Goal: Learn about a topic: Learn about a topic

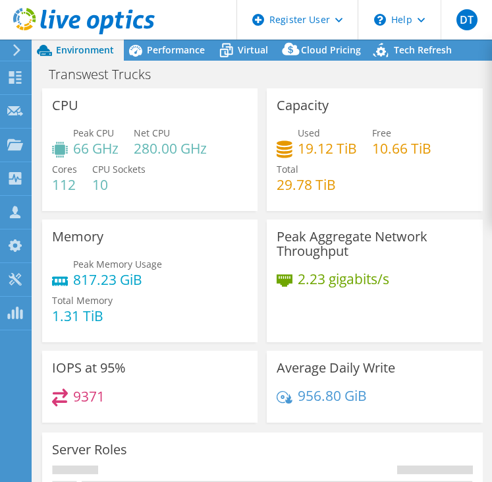
select select "USWest"
select select "USD"
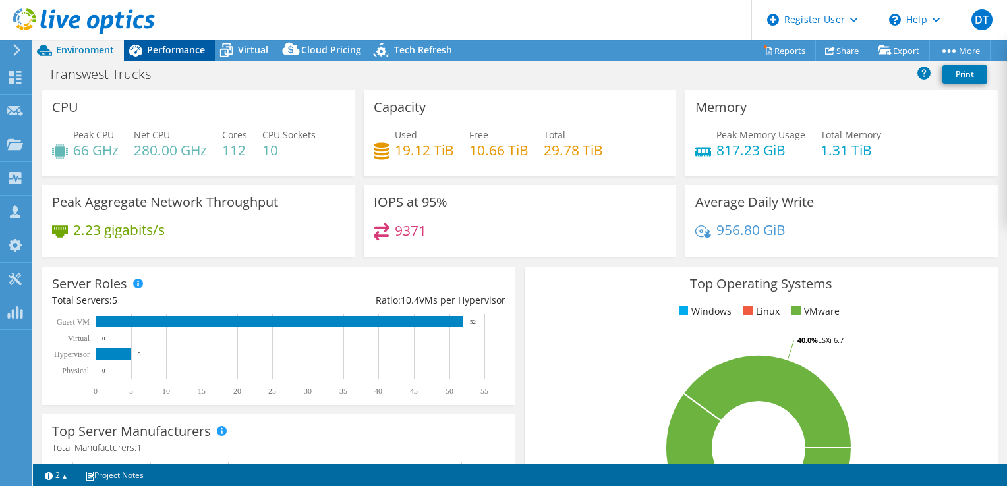
click at [182, 48] on span "Performance" at bounding box center [176, 49] width 58 height 13
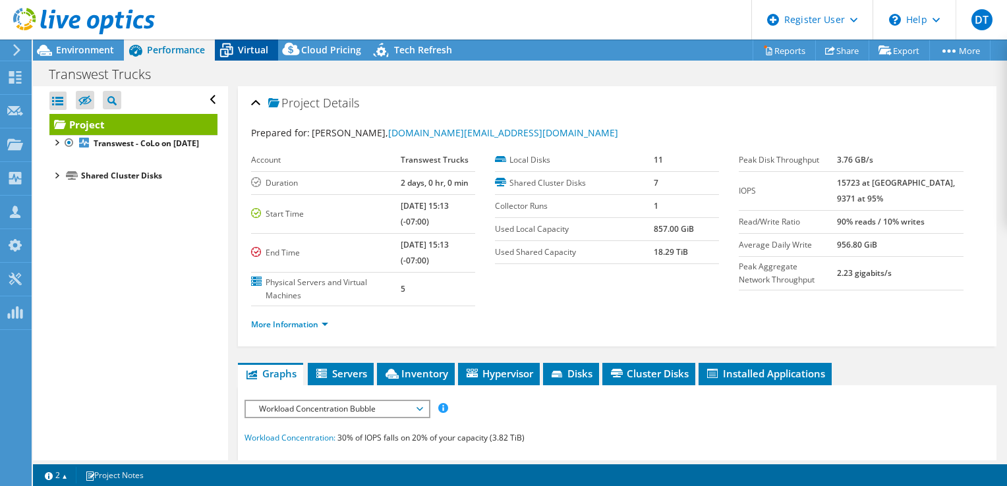
click at [237, 49] on icon at bounding box center [226, 50] width 23 height 23
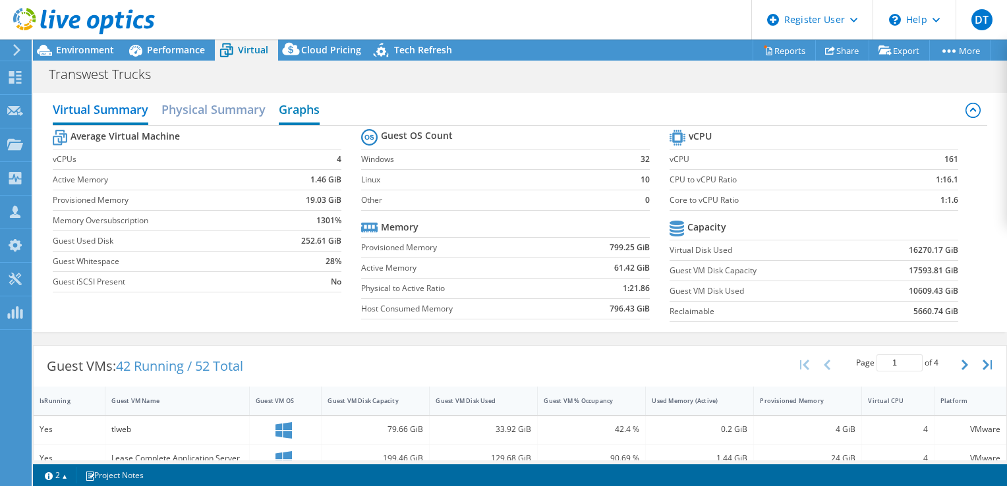
click at [316, 110] on h2 "Graphs" at bounding box center [299, 110] width 41 height 29
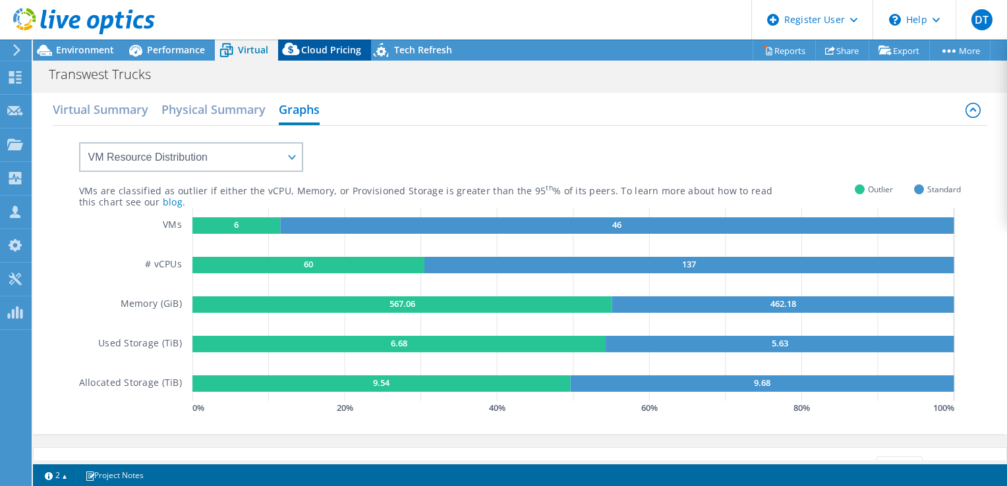
click at [332, 47] on span "Cloud Pricing" at bounding box center [331, 49] width 60 height 13
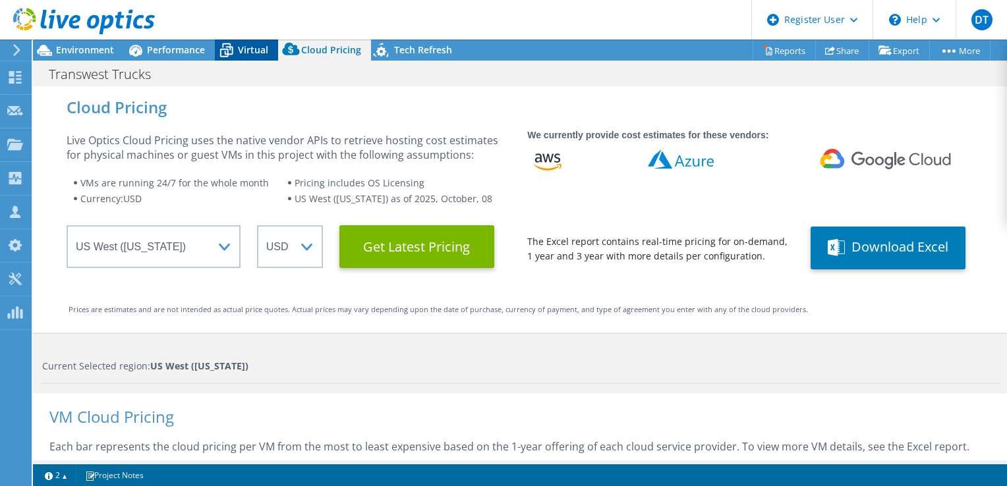
click at [263, 51] on span "Virtual" at bounding box center [253, 49] width 30 height 13
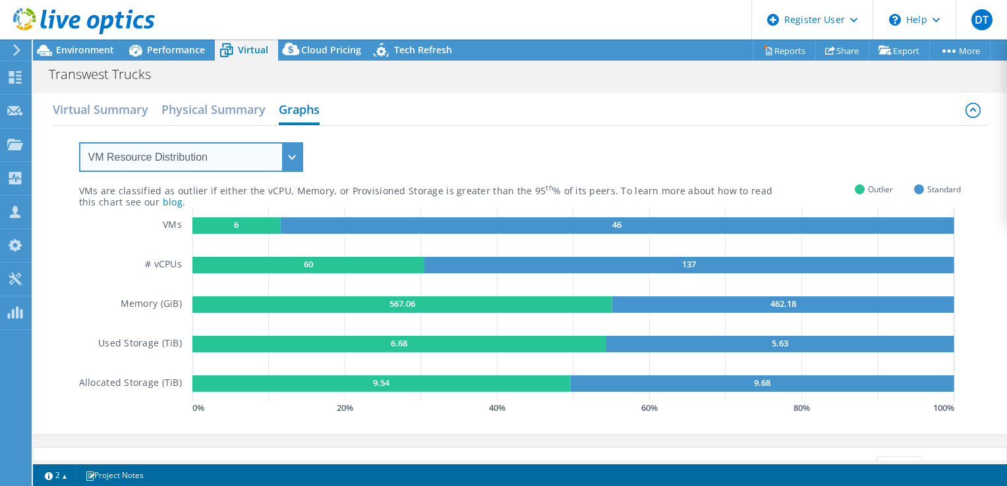
click at [288, 157] on select "VM Resource Distribution Provisioning Contrast Over Provisioning" at bounding box center [191, 157] width 224 height 30
click at [79, 142] on select "VM Resource Distribution Provisioning Contrast Over Provisioning" at bounding box center [191, 157] width 224 height 30
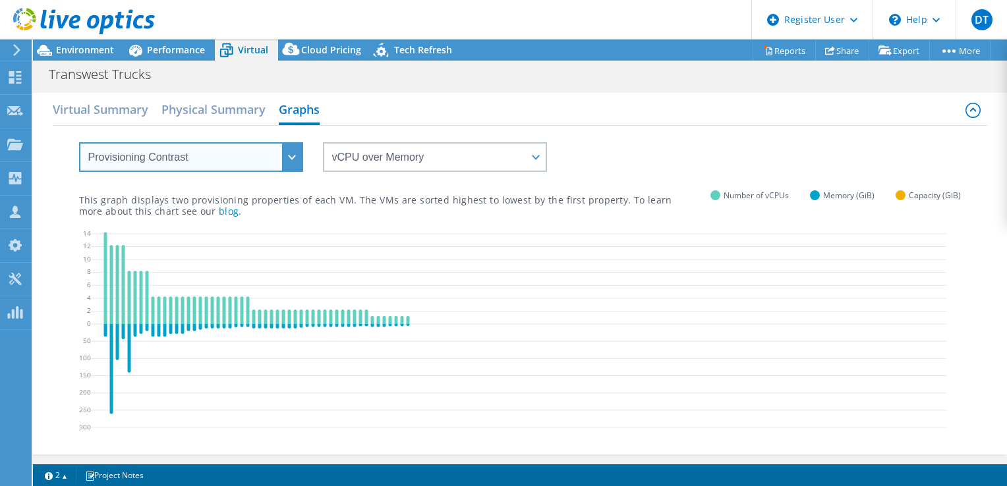
click at [290, 162] on select "VM Resource Distribution Provisioning Contrast Over Provisioning" at bounding box center [191, 157] width 224 height 30
select select "Over Provisioning"
click at [79, 142] on select "VM Resource Distribution Provisioning Contrast Over Provisioning" at bounding box center [191, 157] width 224 height 30
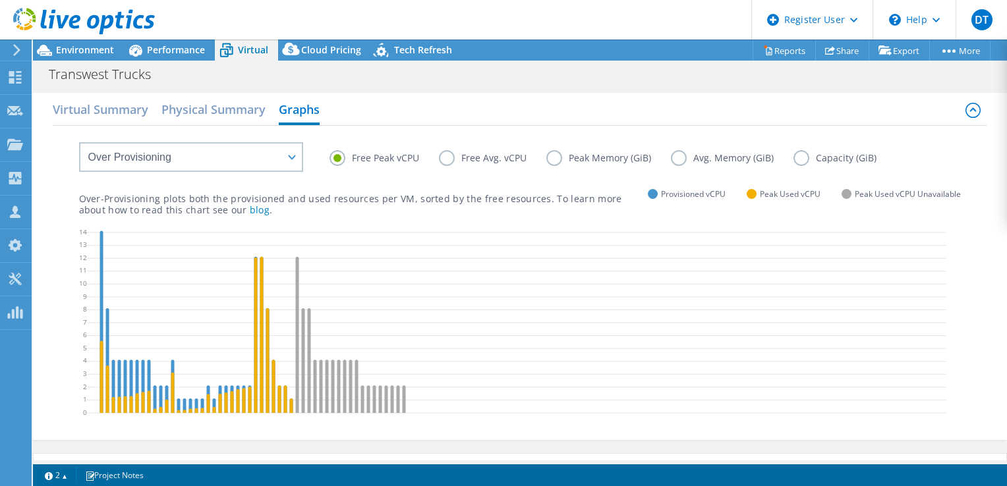
click at [451, 157] on label "Free Avg. vCPU" at bounding box center [492, 158] width 107 height 16
click at [0, 0] on input "Free Avg. vCPU" at bounding box center [0, 0] width 0 height 0
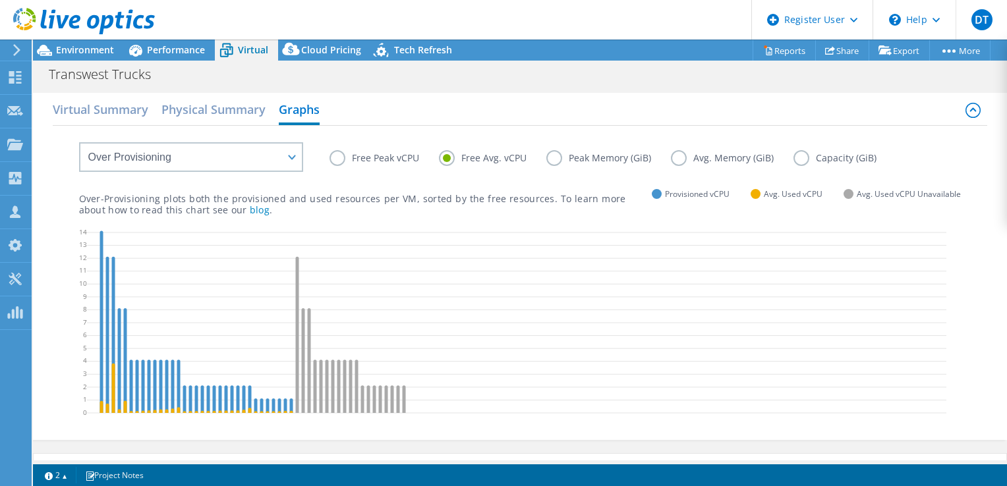
click at [492, 160] on label "Peak Memory (GiB)" at bounding box center [608, 158] width 125 height 16
click at [0, 0] on input "Peak Memory (GiB)" at bounding box center [0, 0] width 0 height 0
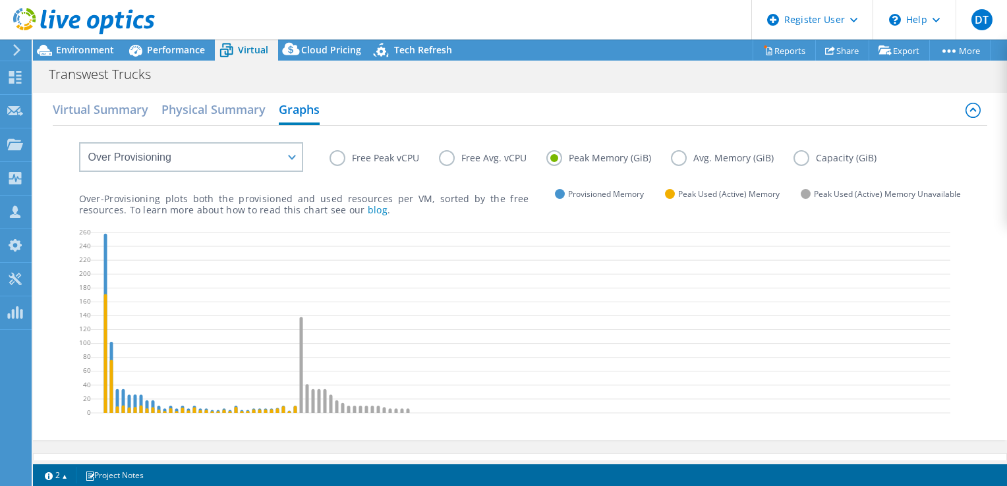
click at [340, 167] on div "Free Peak vCPU Free Avg. vCPU Peak Memory (GiB) Avg. Memory (GiB) Capacity (GiB)" at bounding box center [646, 160] width 632 height 20
click at [339, 165] on label "Free Peak vCPU" at bounding box center [384, 158] width 109 height 16
click at [0, 0] on input "Free Peak vCPU" at bounding box center [0, 0] width 0 height 0
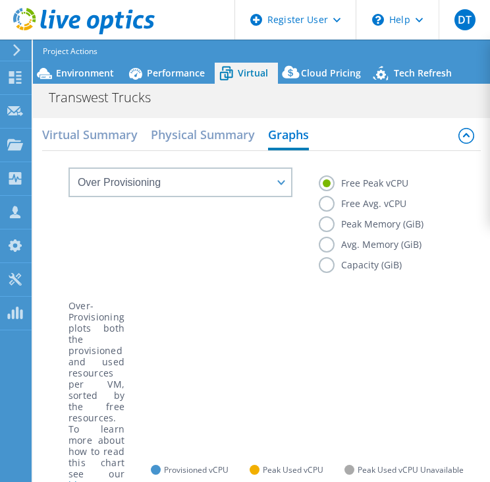
click at [0, 254] on html "DT Dell User [PERSON_NAME] [PERSON_NAME][EMAIL_ADDRESS][PERSON_NAME][DOMAIN_NAM…" at bounding box center [245, 241] width 490 height 482
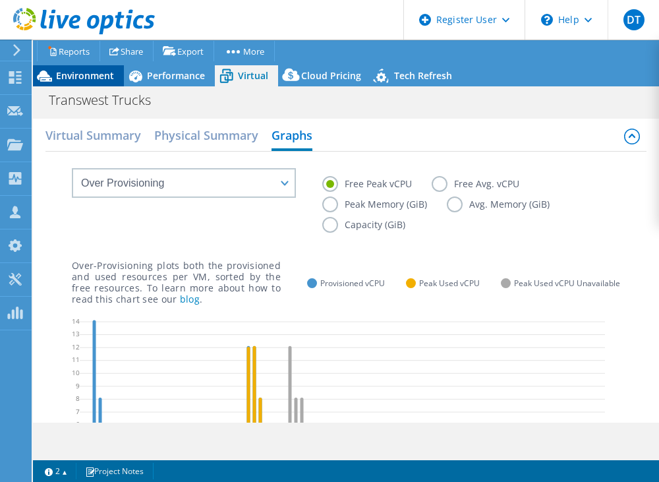
click at [100, 71] on span "Environment" at bounding box center [85, 75] width 58 height 13
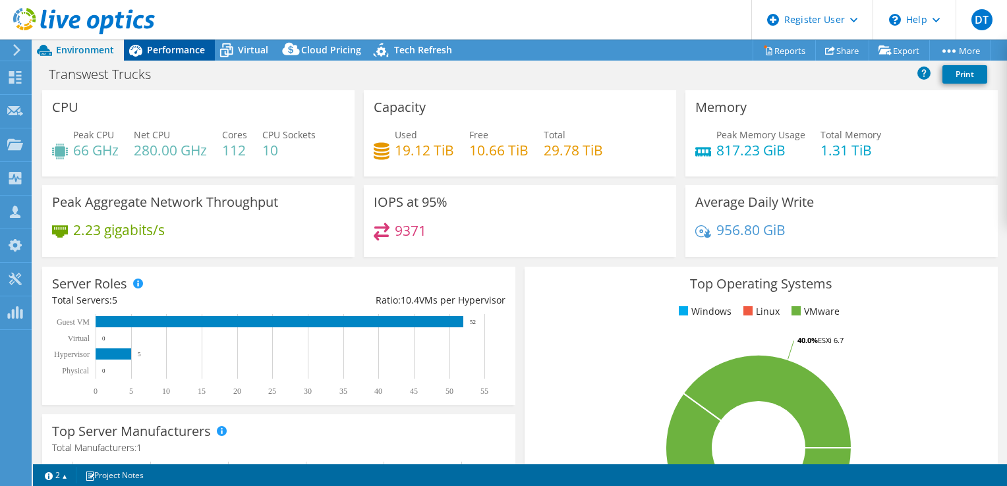
click at [195, 51] on span "Performance" at bounding box center [176, 49] width 58 height 13
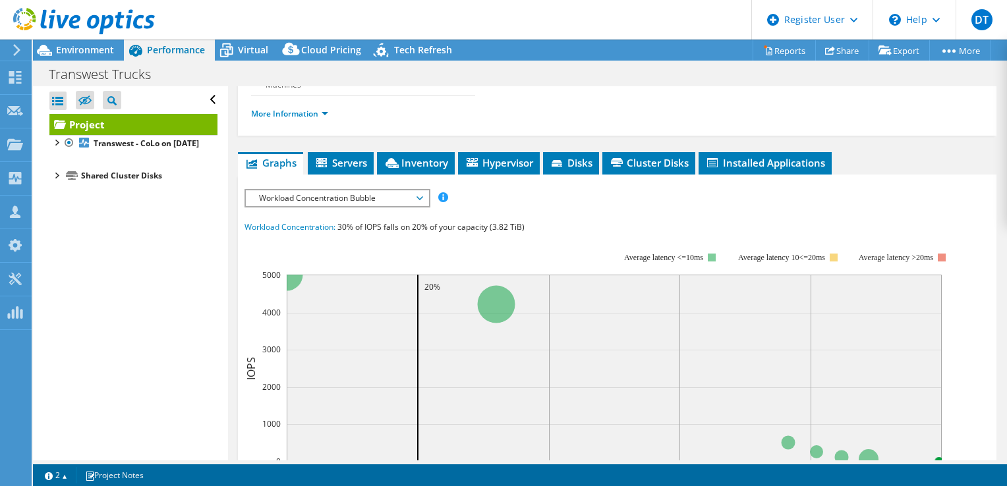
scroll to position [273, 0]
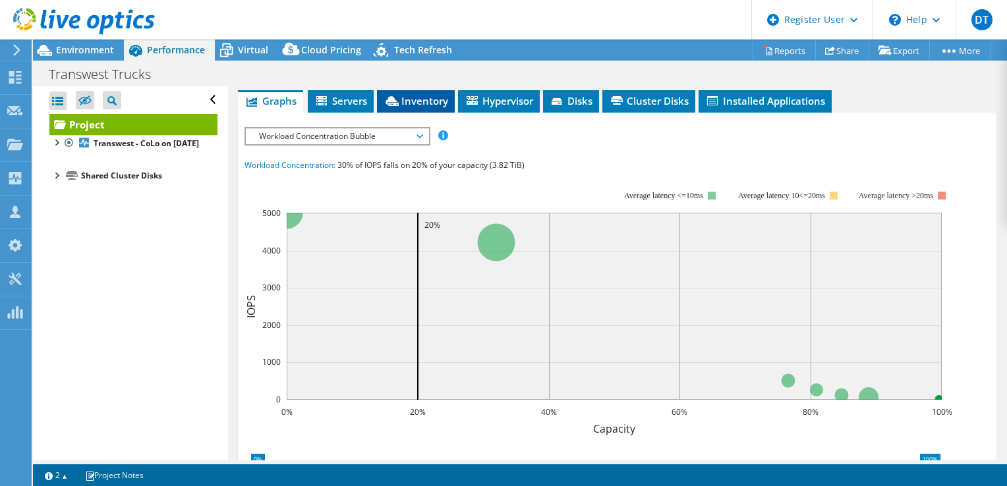
click at [404, 94] on span "Inventory" at bounding box center [416, 100] width 65 height 13
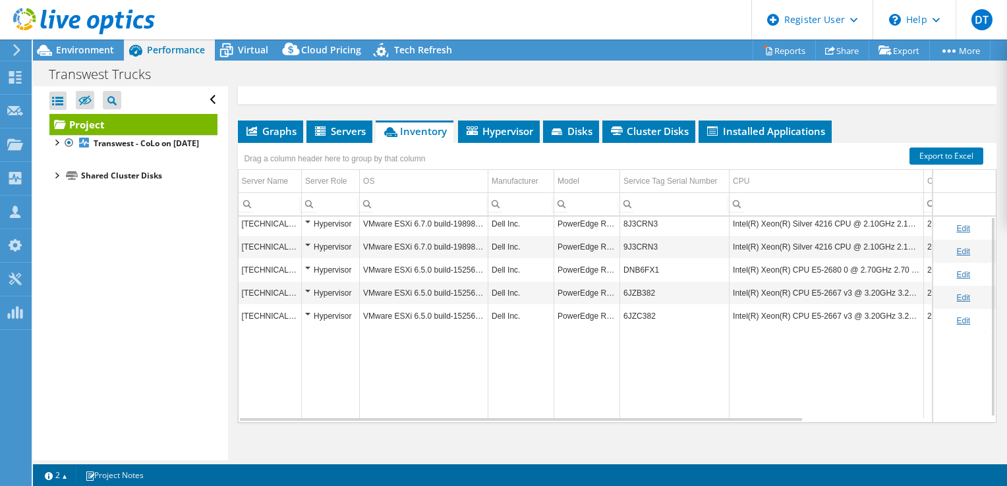
scroll to position [0, 0]
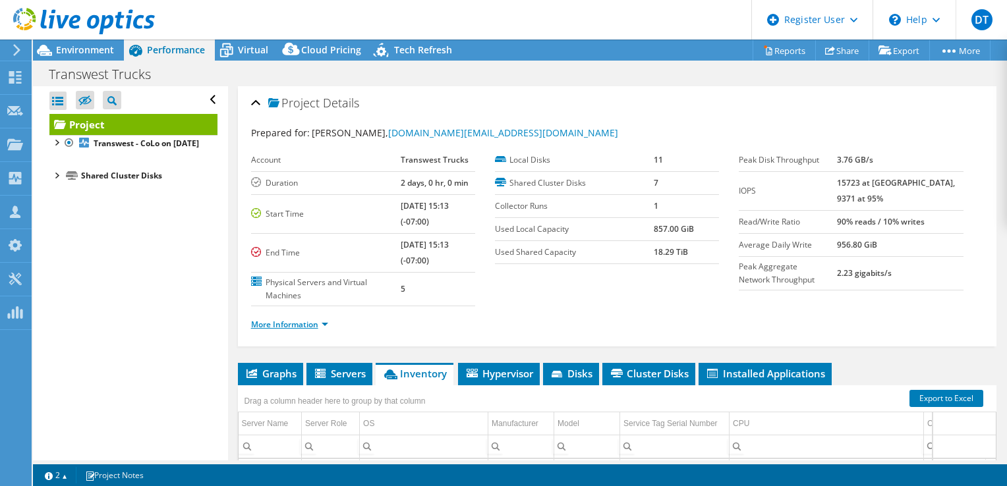
click at [309, 323] on link "More Information" at bounding box center [289, 324] width 77 height 11
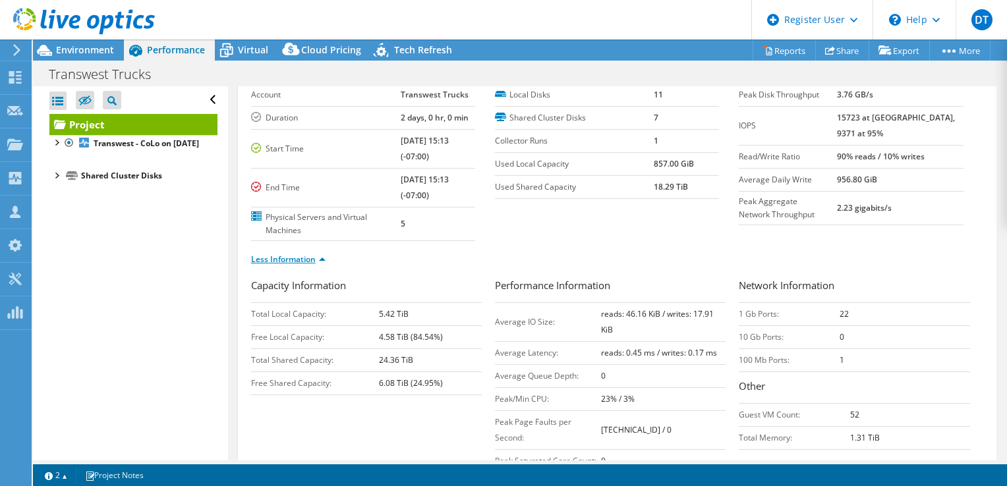
scroll to position [71, 0]
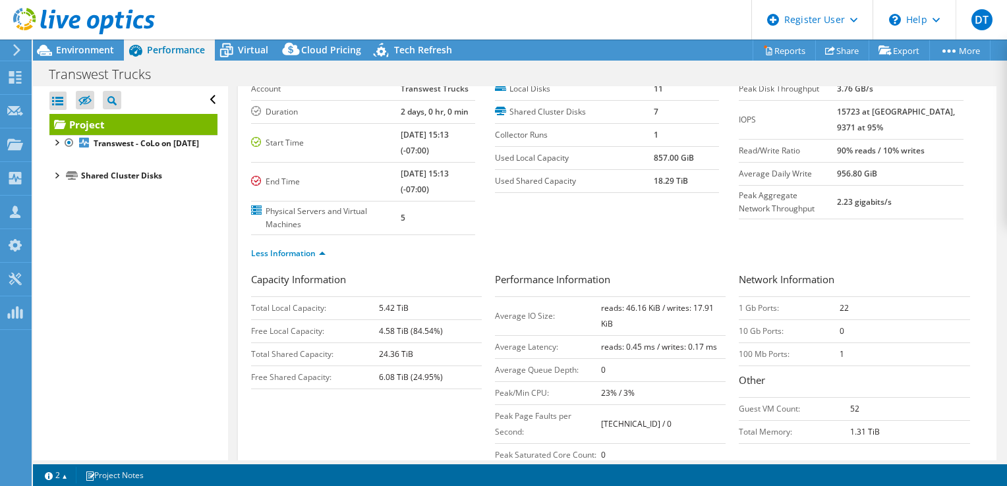
click at [57, 181] on div at bounding box center [55, 174] width 13 height 13
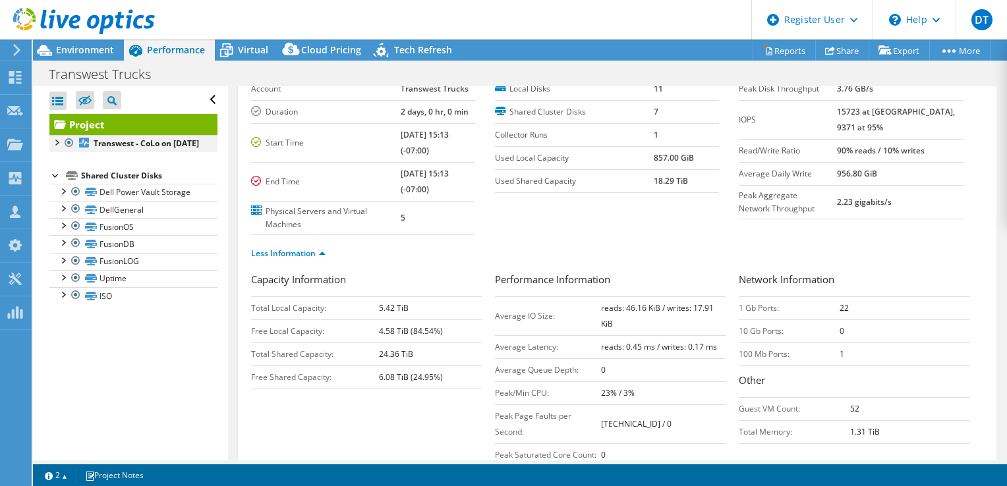
click at [55, 140] on div at bounding box center [55, 141] width 13 height 13
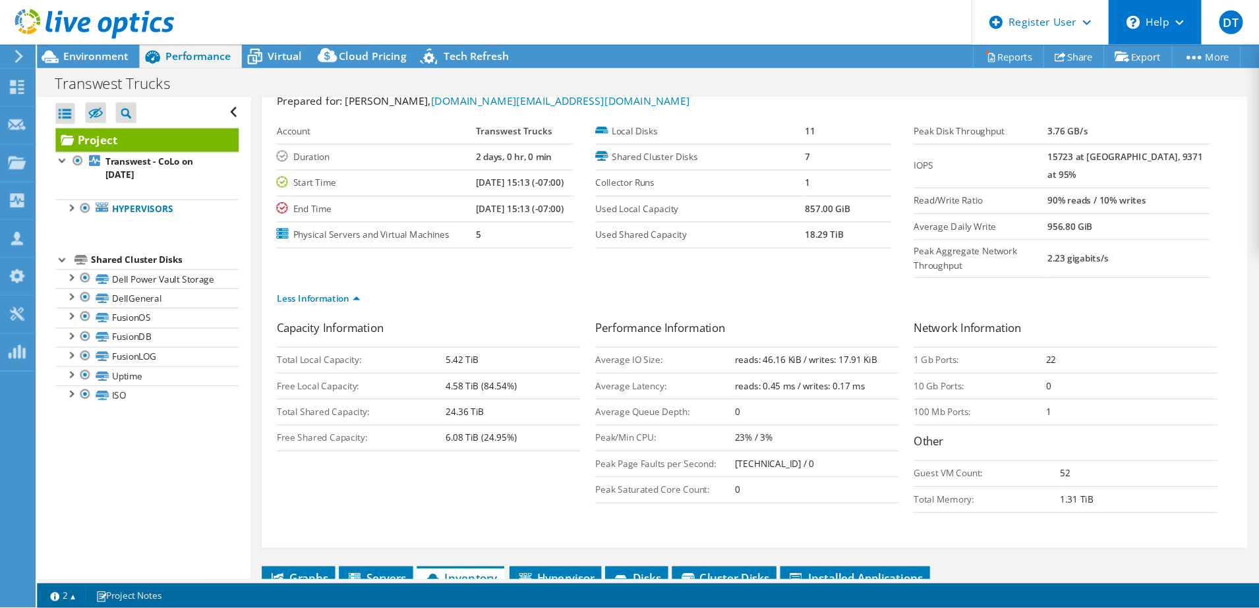
scroll to position [44, 0]
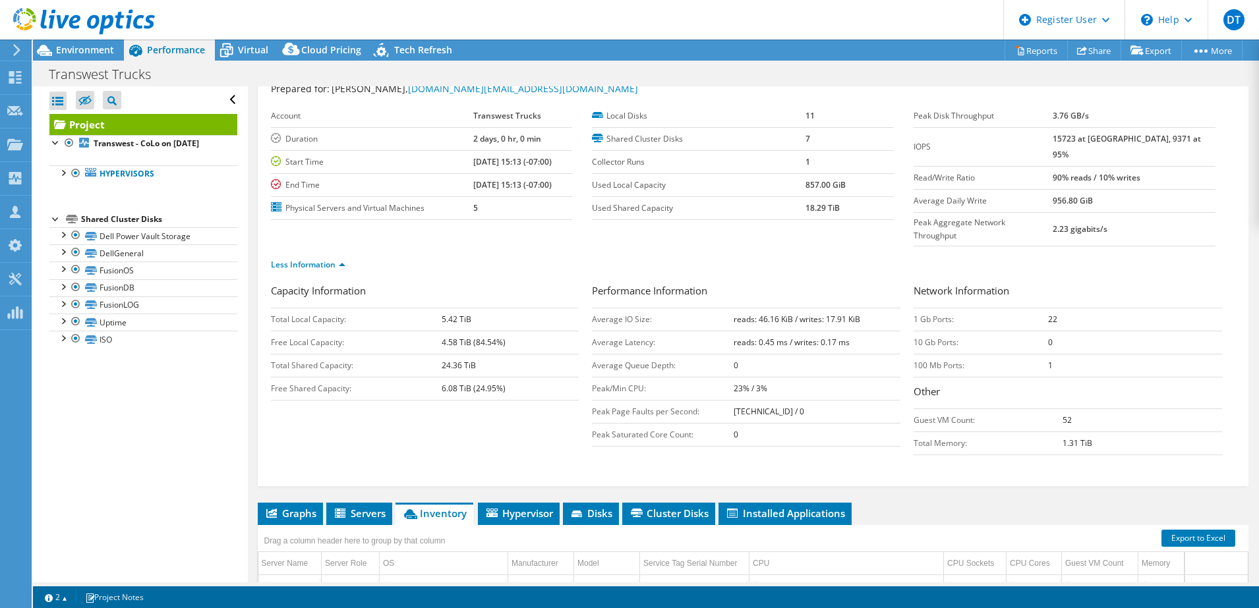
drag, startPoint x: 931, startPoint y: 0, endPoint x: 819, endPoint y: 438, distance: 451.7
click at [492, 438] on form "Capacity Information Total Local Capacity: 5.42 TiB Free Local Capacity: 4.58 T…" at bounding box center [753, 374] width 965 height 183
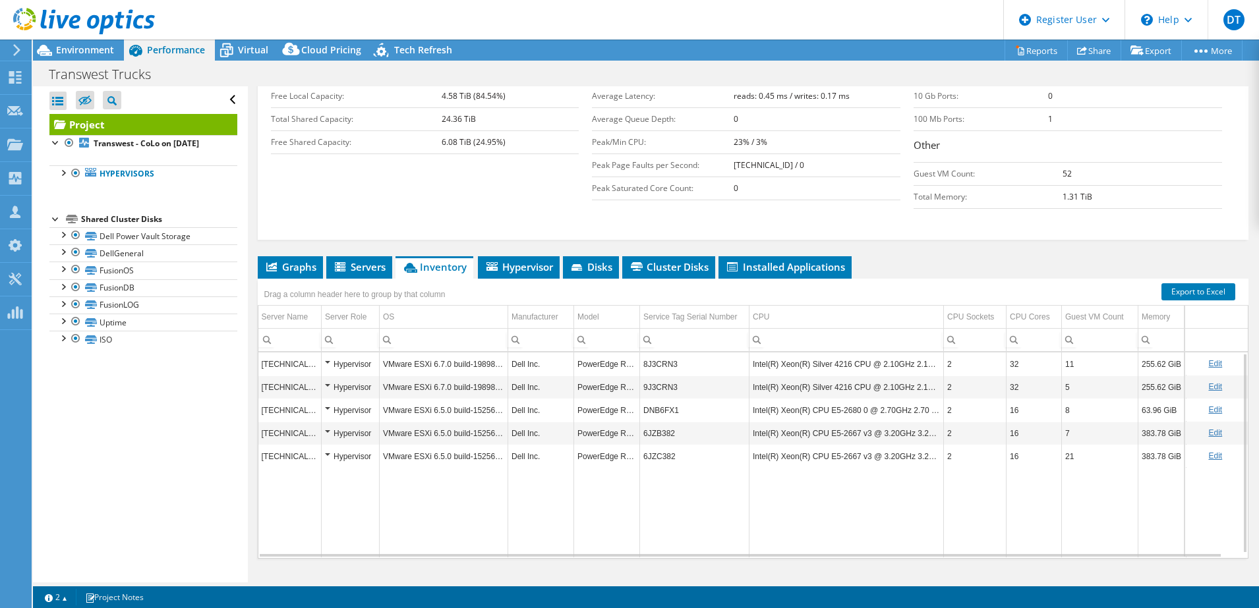
scroll to position [1, 0]
click at [492, 256] on li "Hypervisor" at bounding box center [519, 267] width 82 height 22
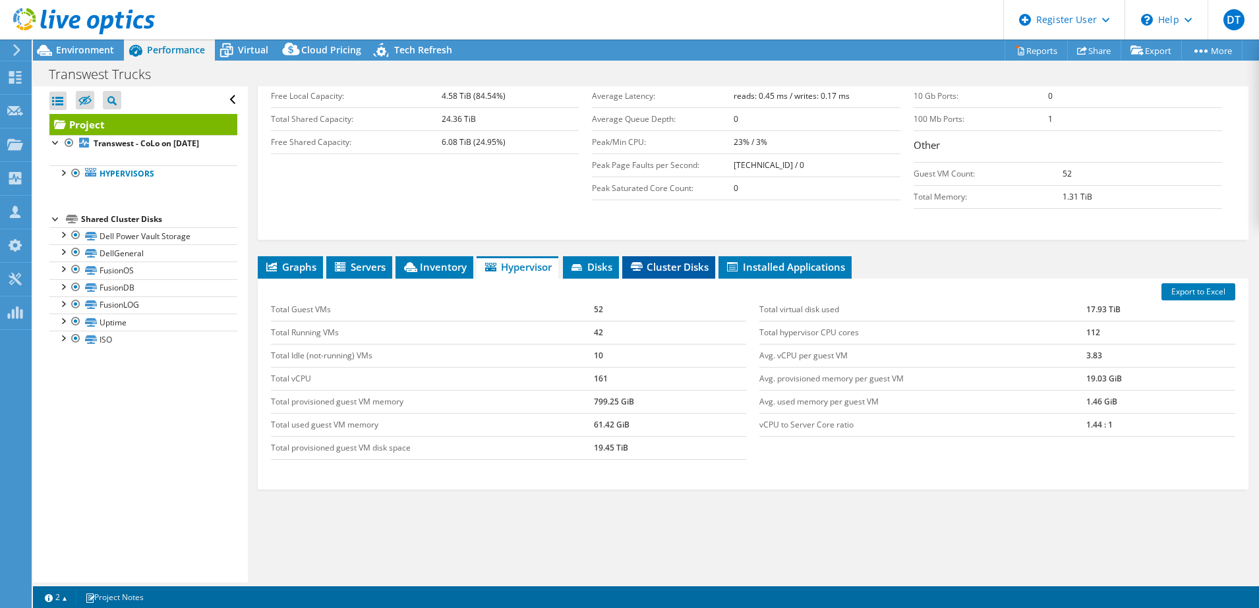
click at [492, 260] on span "Cluster Disks" at bounding box center [669, 266] width 80 height 13
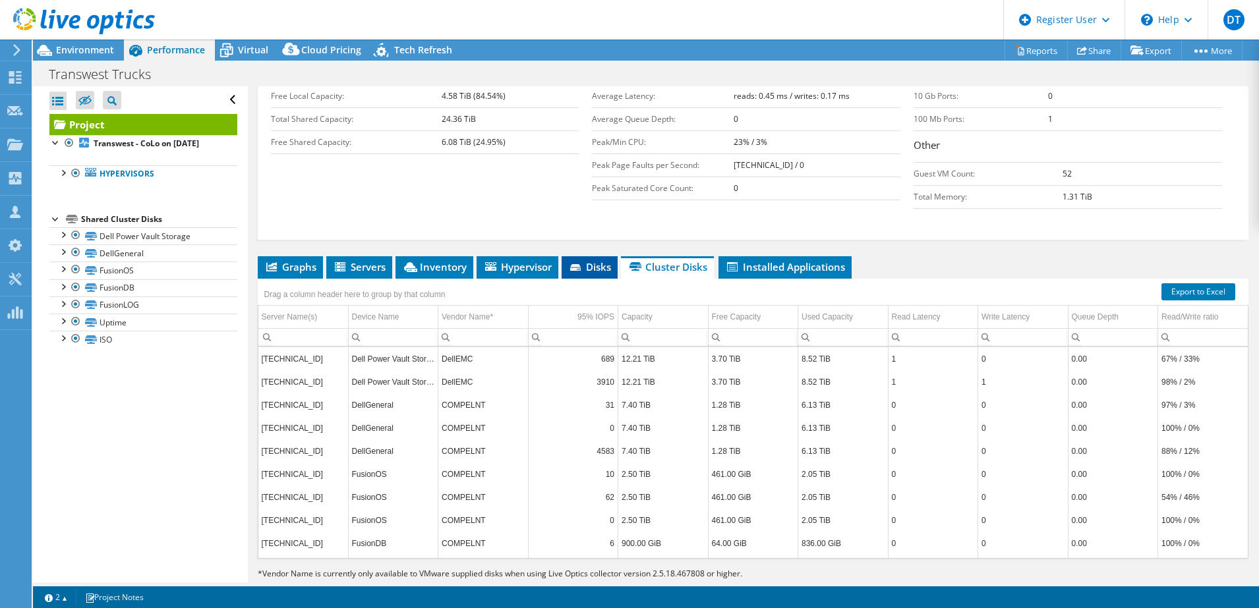
click at [492, 260] on span "Disks" at bounding box center [589, 266] width 43 height 13
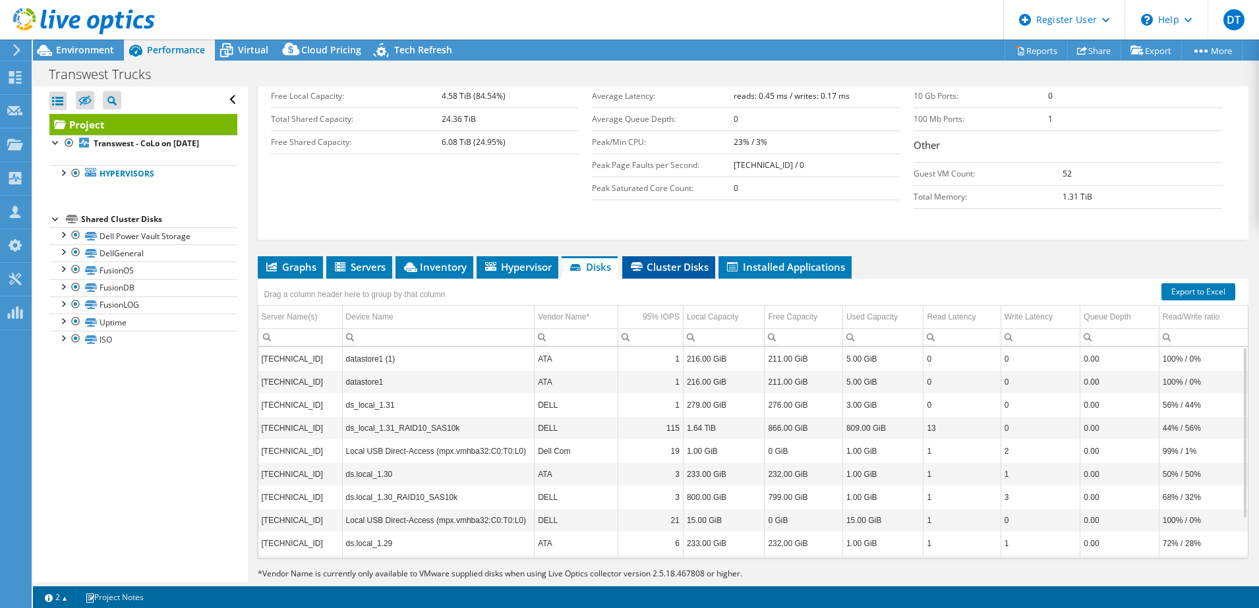
click at [492, 260] on span "Cluster Disks" at bounding box center [669, 266] width 80 height 13
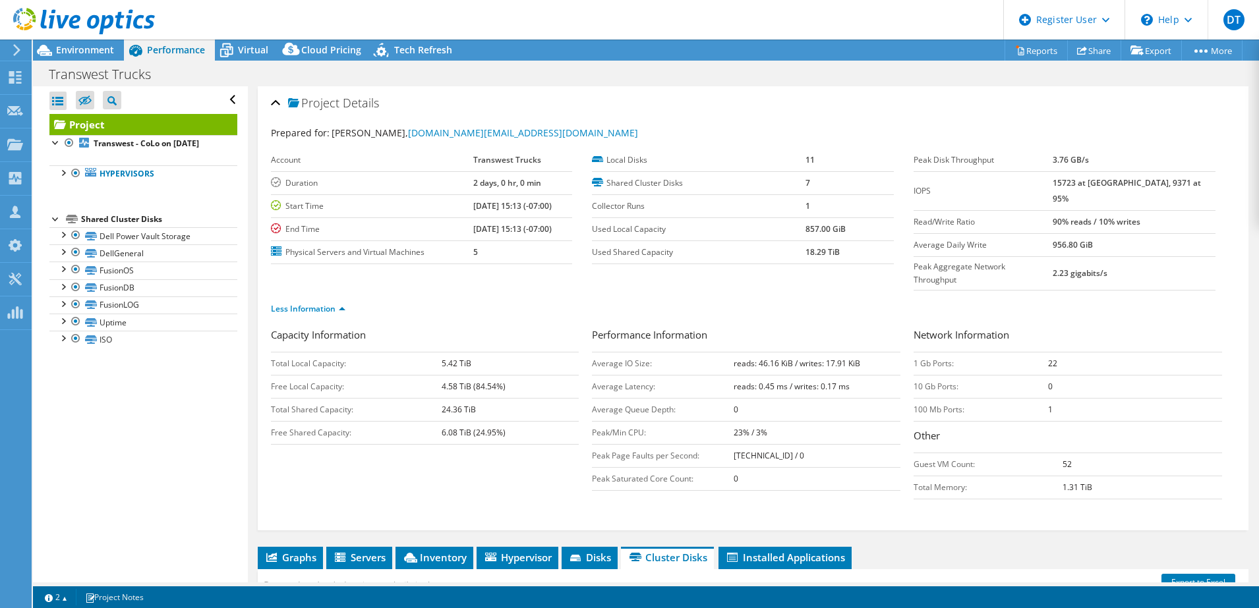
scroll to position [291, 0]
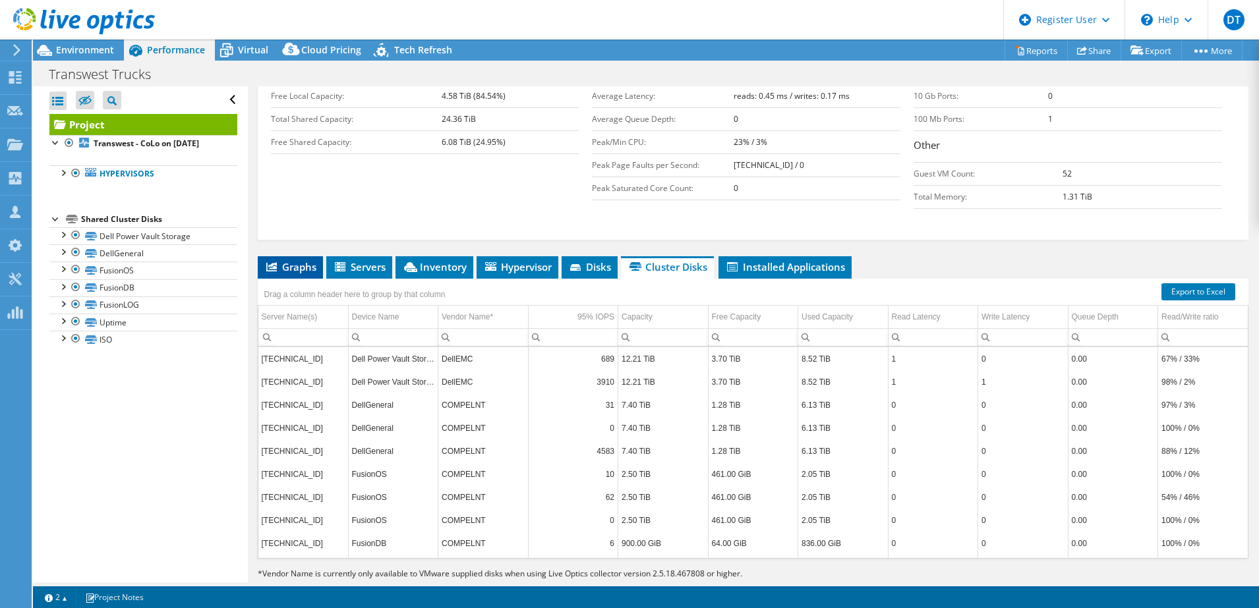
click at [275, 262] on icon at bounding box center [271, 266] width 11 height 9
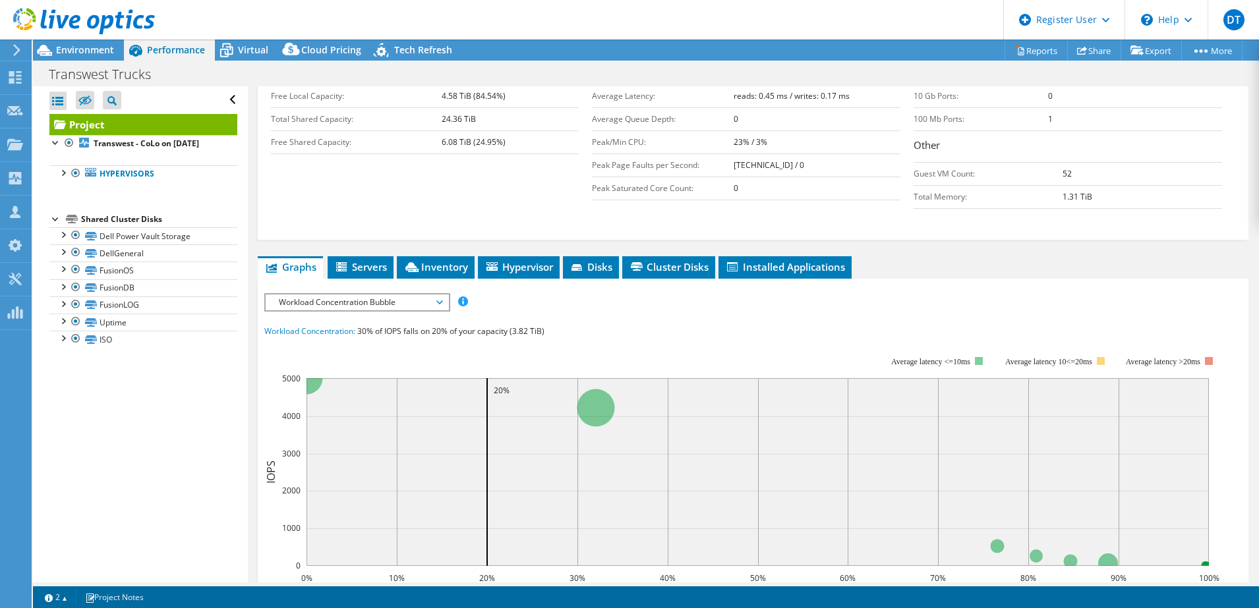
click at [286, 295] on span "Workload Concentration Bubble" at bounding box center [356, 303] width 169 height 16
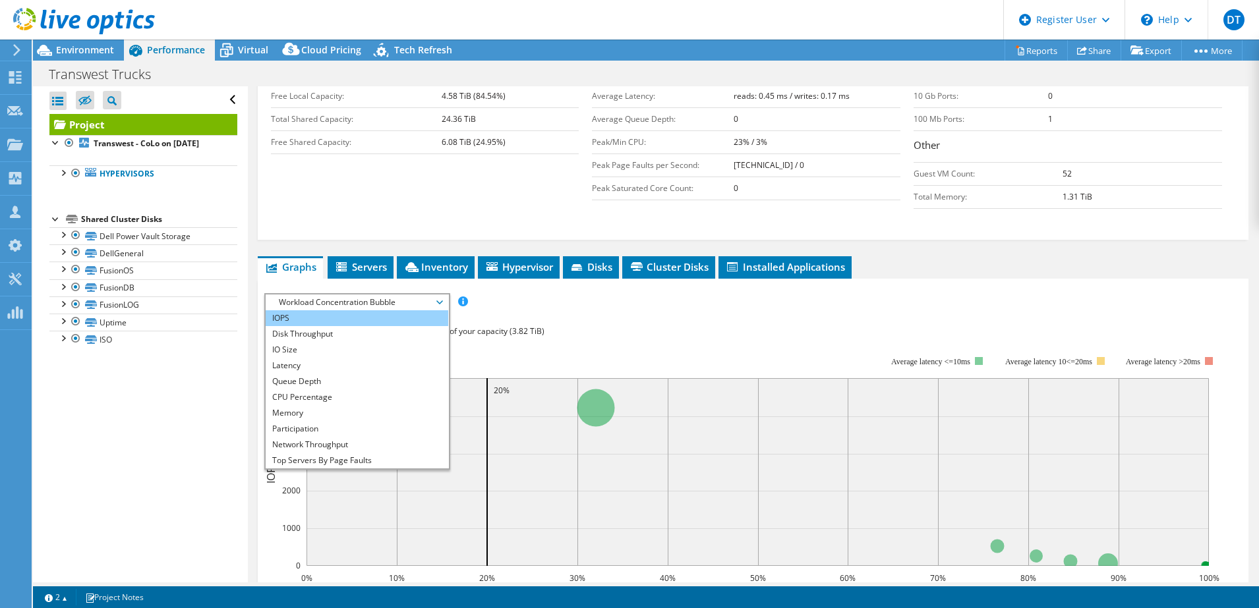
click at [301, 310] on li "IOPS" at bounding box center [357, 318] width 183 height 16
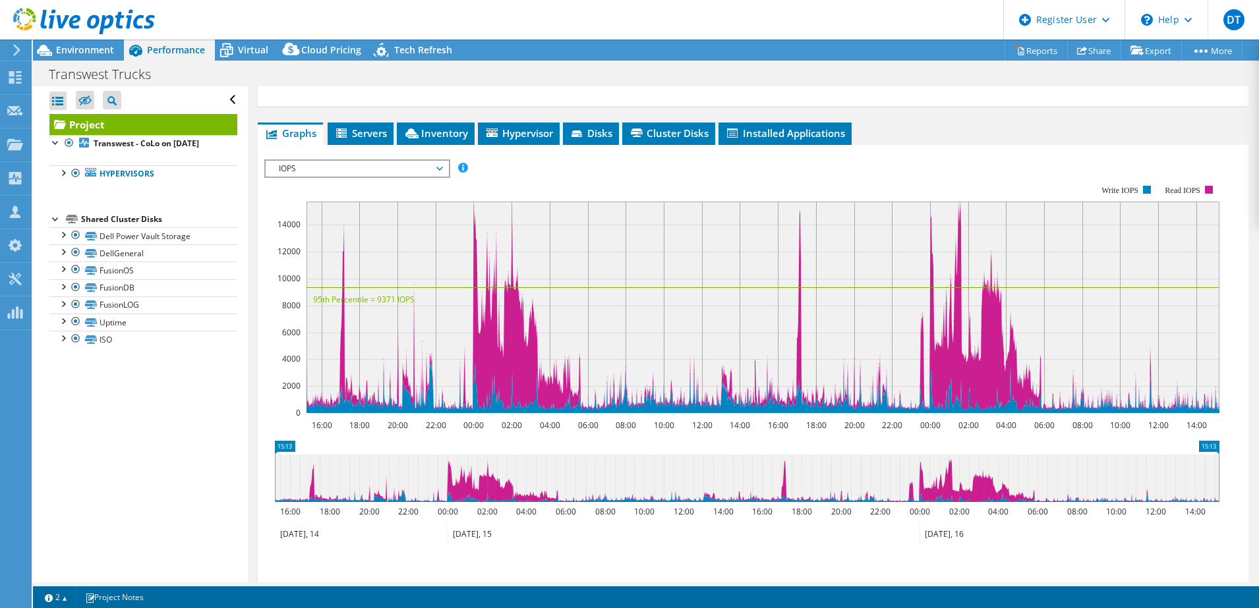
scroll to position [429, 0]
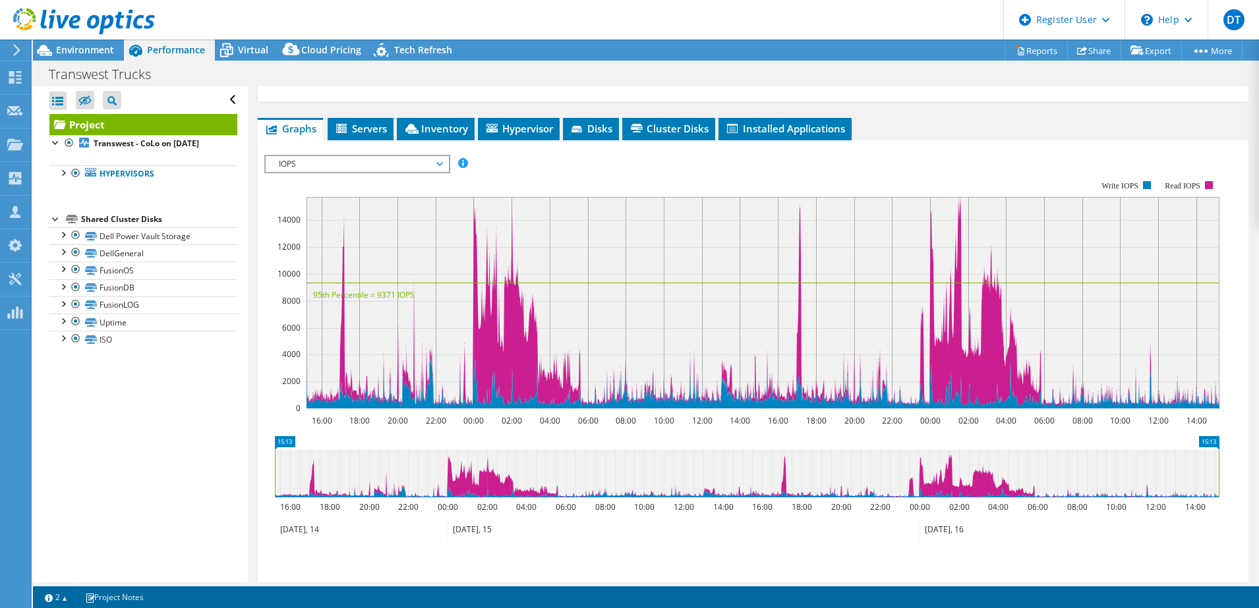
click at [441, 156] on span "IOPS" at bounding box center [356, 164] width 169 height 16
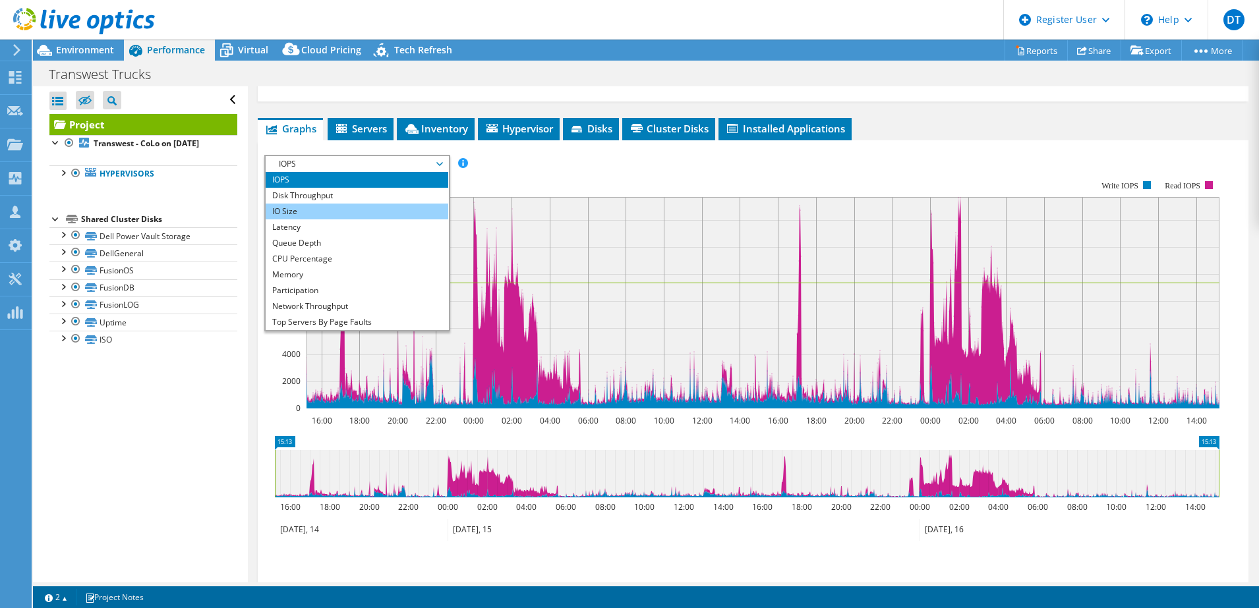
click at [386, 204] on li "IO Size" at bounding box center [357, 212] width 183 height 16
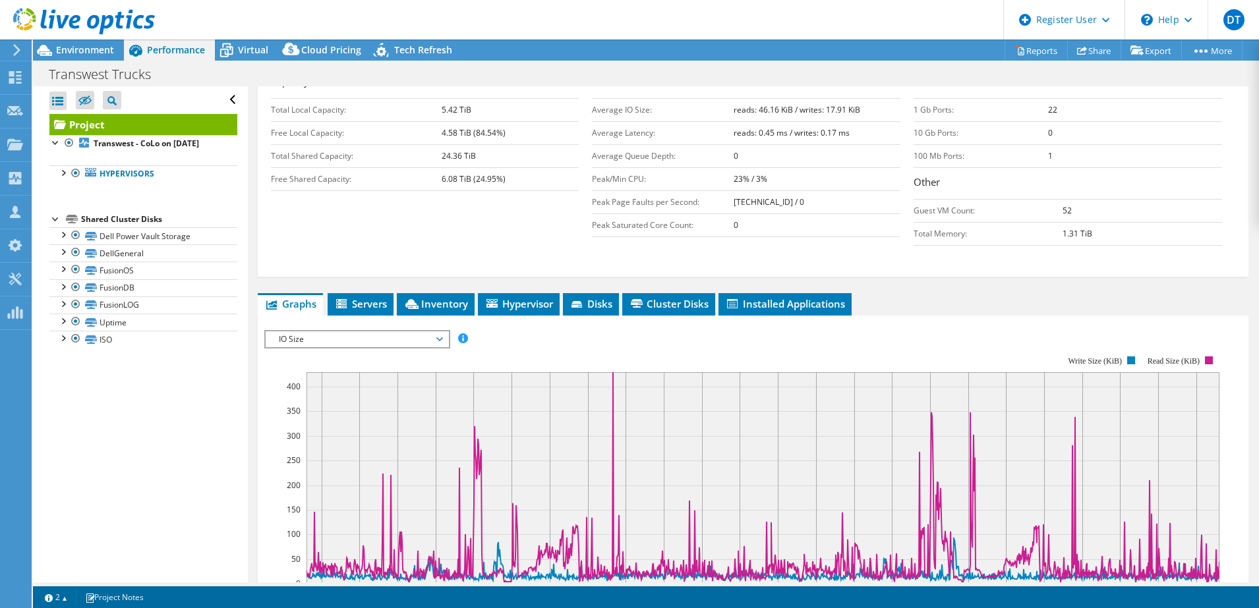
scroll to position [261, 0]
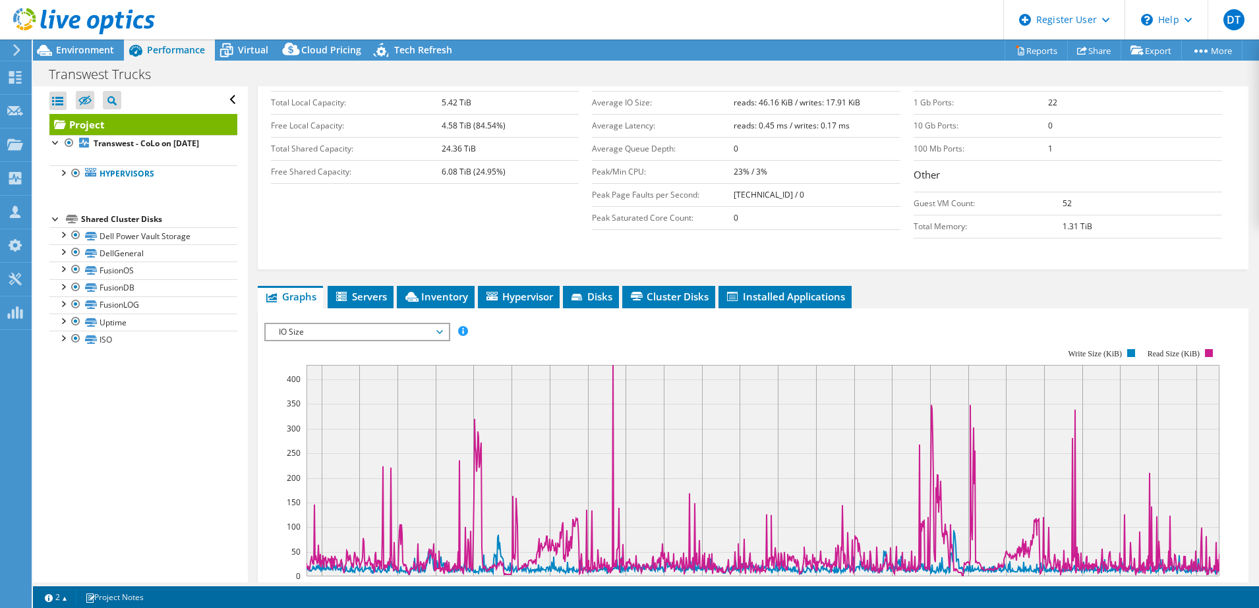
click at [265, 428] on rect at bounding box center [741, 463] width 955 height 264
click at [434, 324] on span "IO Size" at bounding box center [356, 332] width 169 height 16
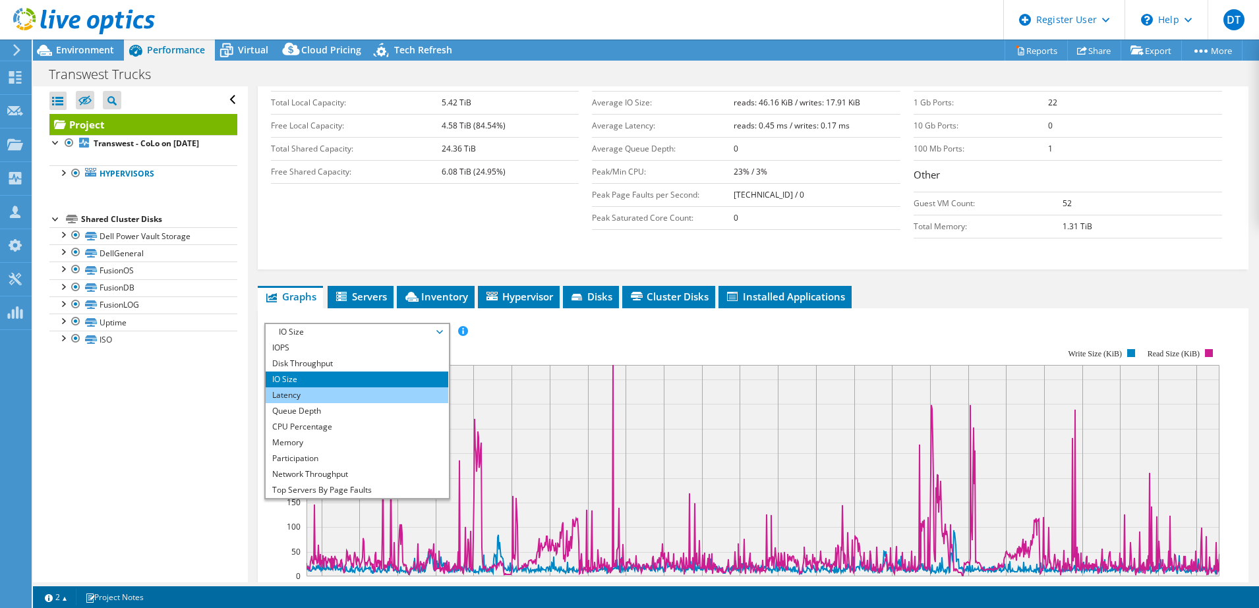
click at [407, 388] on li "Latency" at bounding box center [357, 396] width 183 height 16
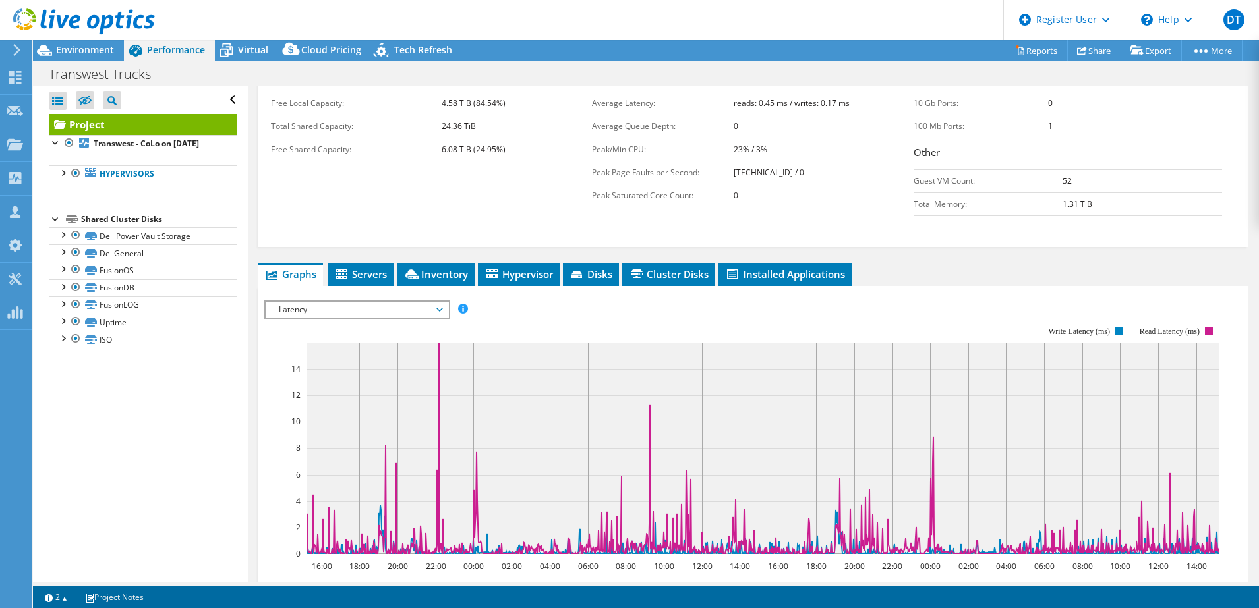
scroll to position [283, 0]
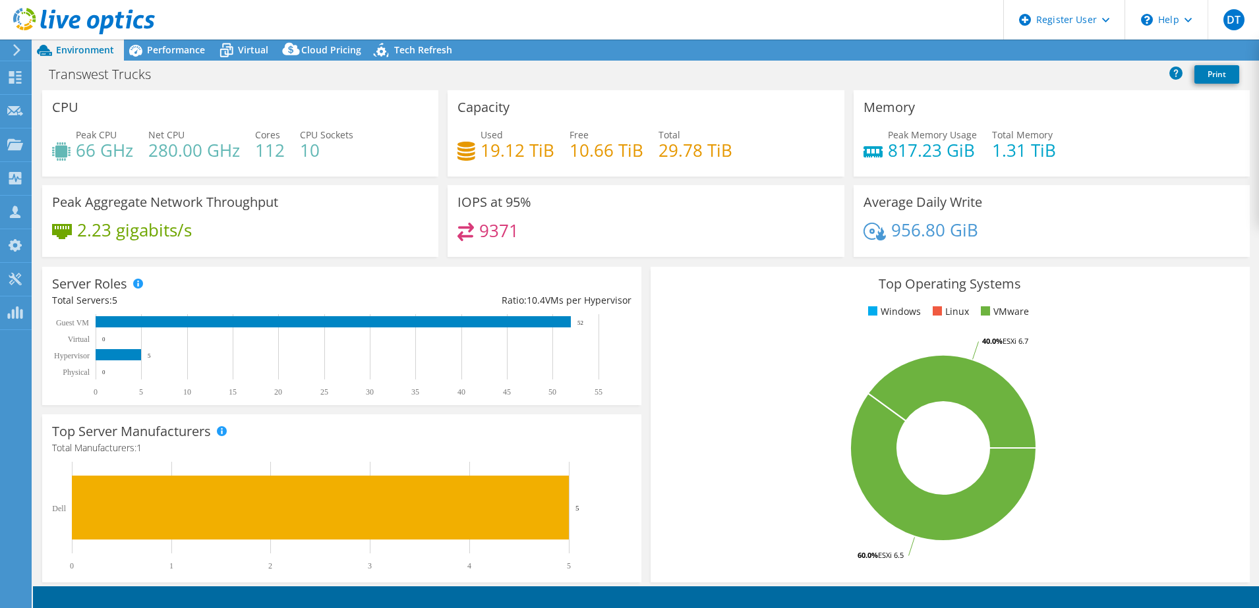
select select "USWest"
select select "USD"
click at [177, 43] on span "Performance" at bounding box center [176, 49] width 58 height 13
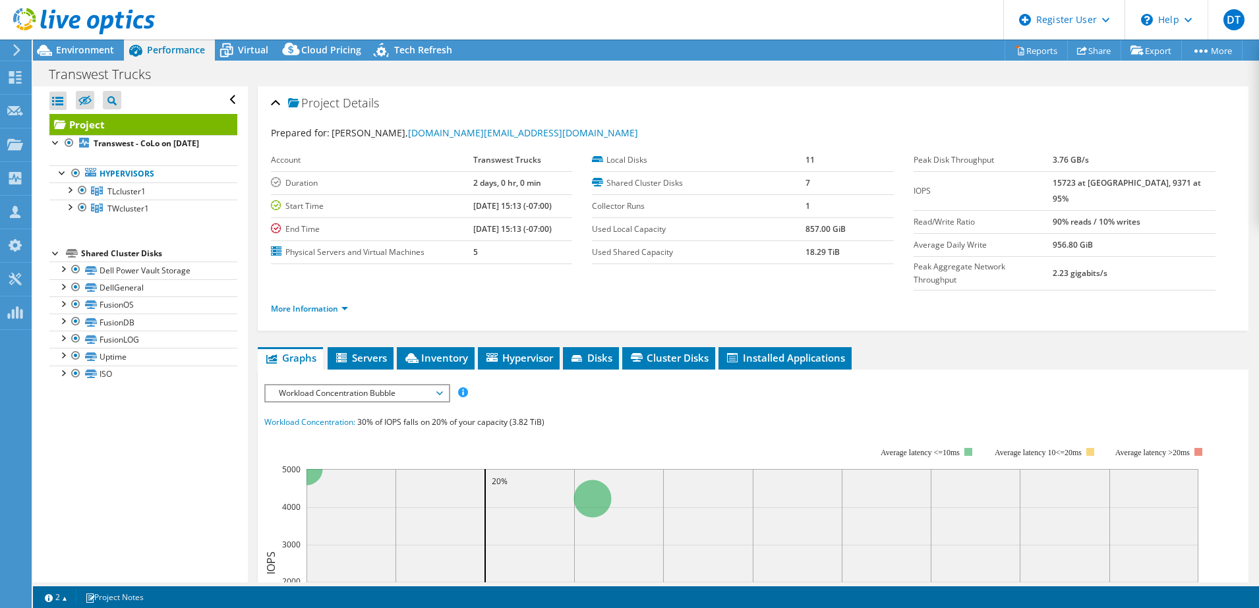
click at [419, 386] on span "Workload Concentration Bubble" at bounding box center [356, 394] width 169 height 16
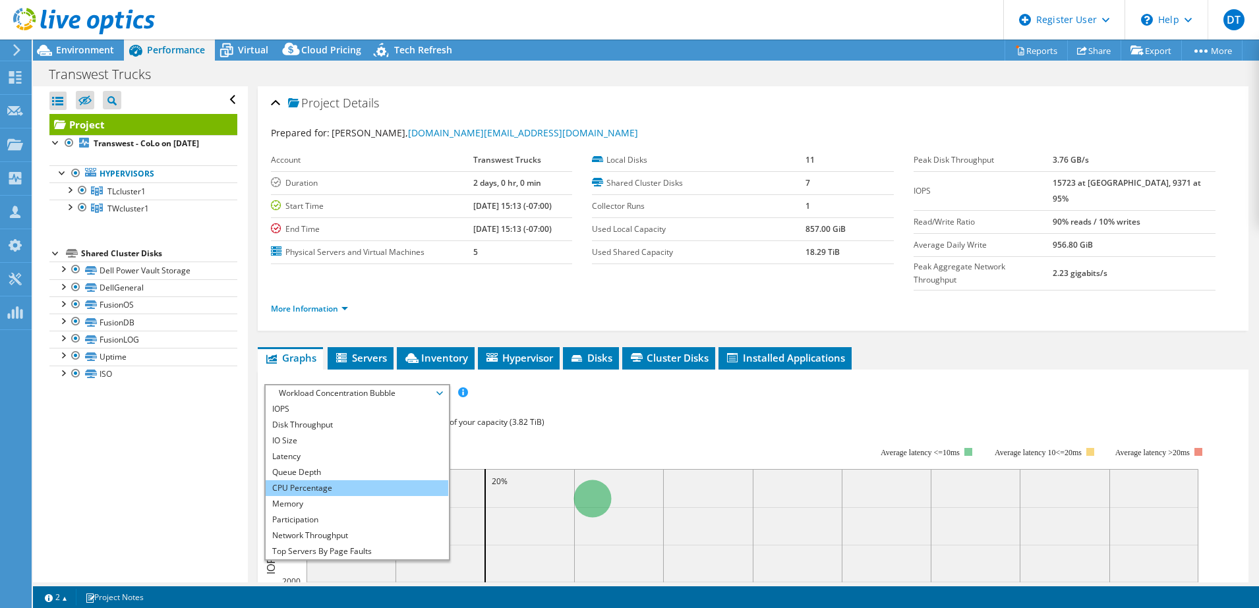
click at [385, 480] on li "CPU Percentage" at bounding box center [357, 488] width 183 height 16
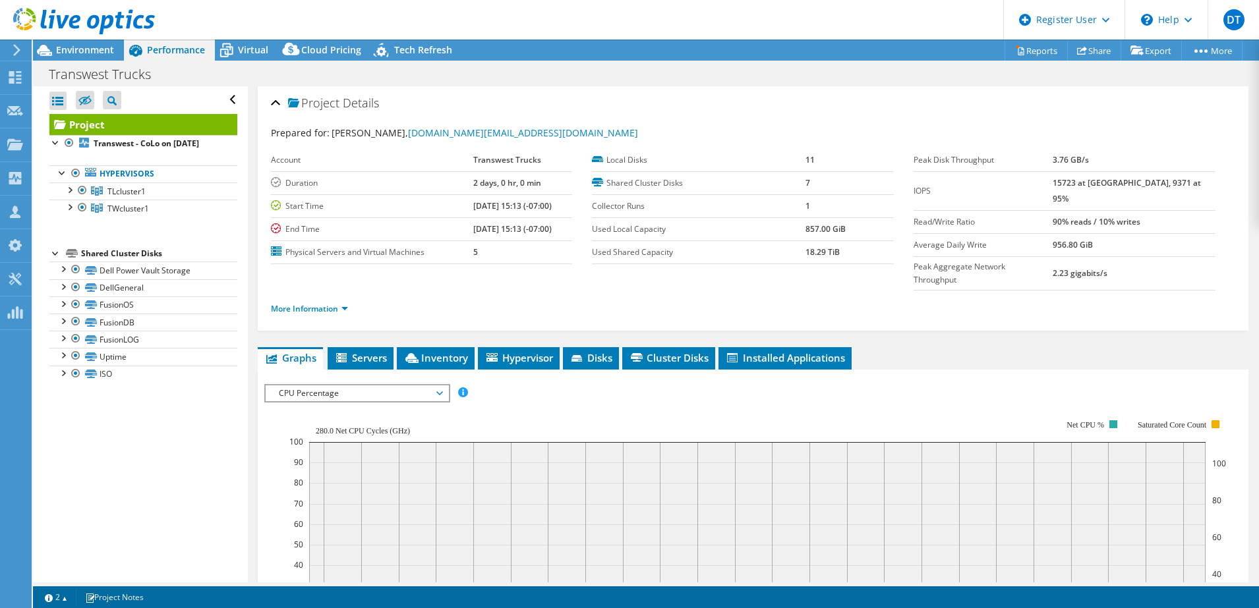
click at [316, 302] on li "More Information" at bounding box center [313, 309] width 85 height 14
click at [320, 303] on link "More Information" at bounding box center [309, 308] width 77 height 11
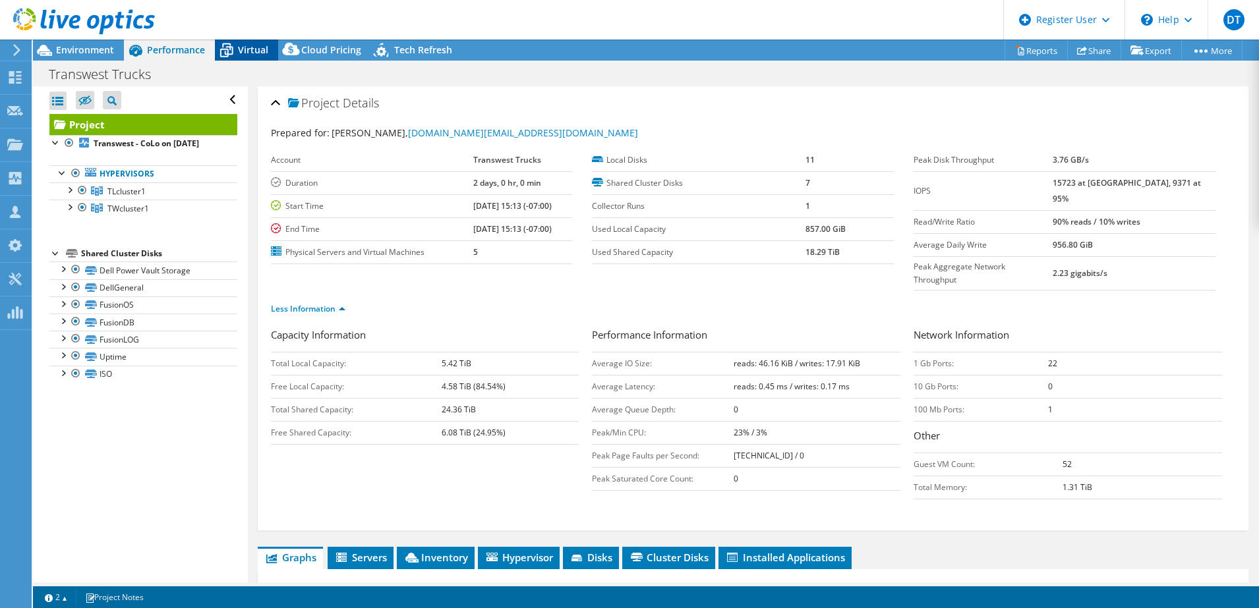
click at [233, 47] on icon at bounding box center [226, 50] width 23 height 23
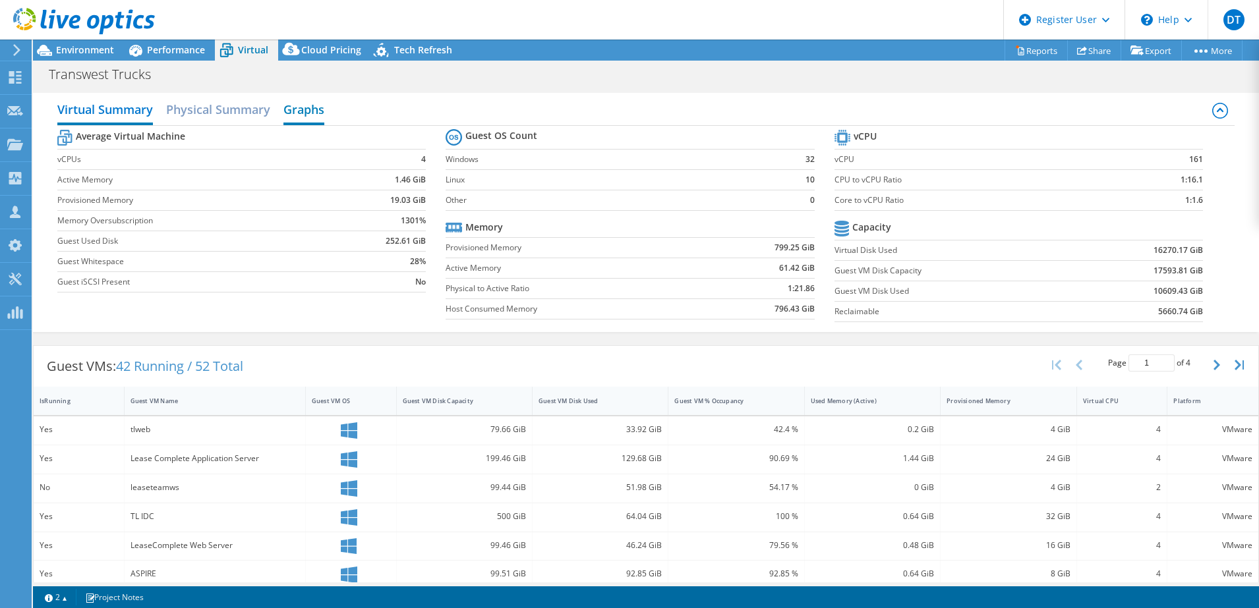
click at [319, 97] on h2 "Graphs" at bounding box center [303, 110] width 41 height 29
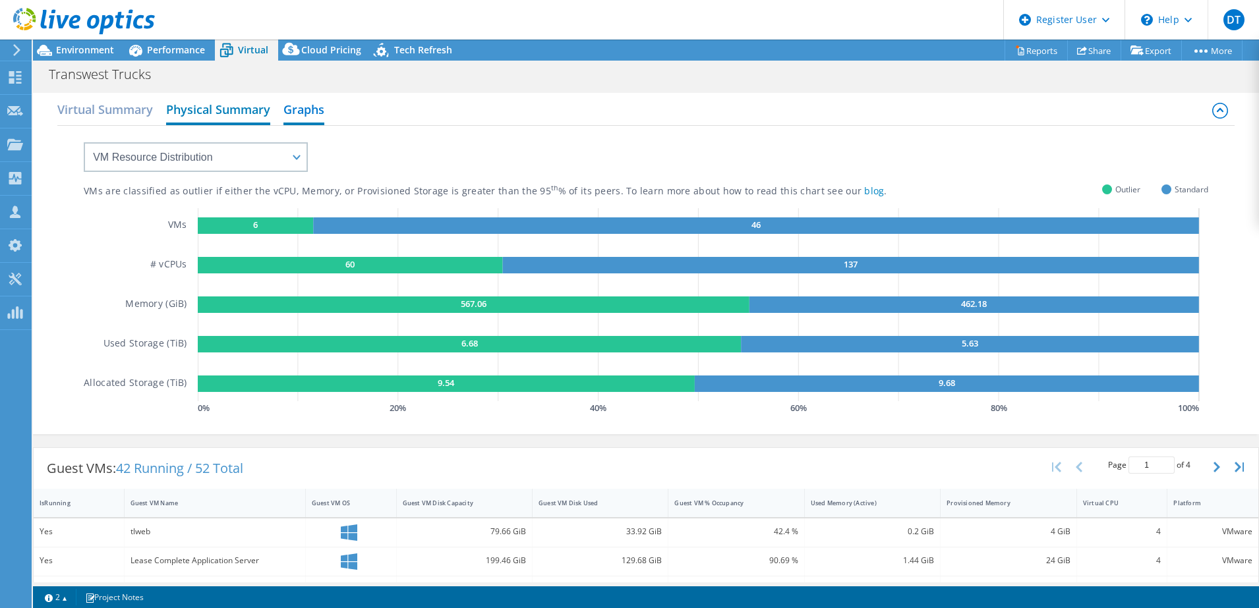
click at [260, 101] on h2 "Physical Summary" at bounding box center [218, 110] width 104 height 29
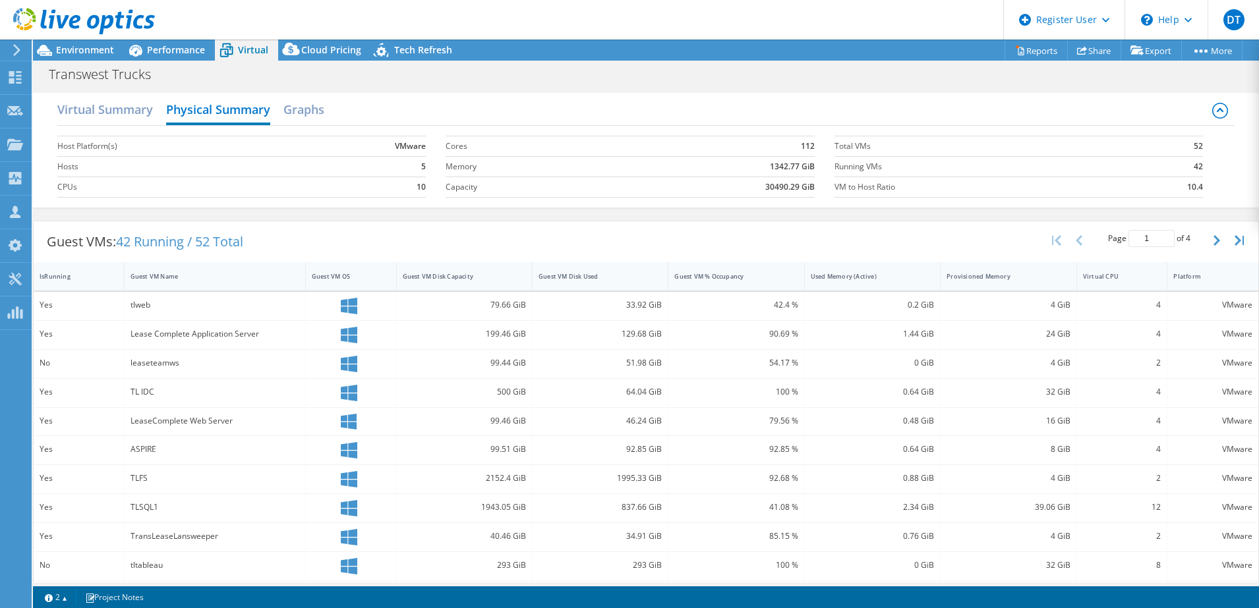
click at [332, 102] on div "Virtual Summary Physical Summary Graphs" at bounding box center [645, 111] width 1177 height 30
click at [436, 115] on div "Virtual Summary Physical Summary Graphs" at bounding box center [645, 111] width 1177 height 30
click at [301, 108] on h2 "Graphs" at bounding box center [303, 110] width 41 height 29
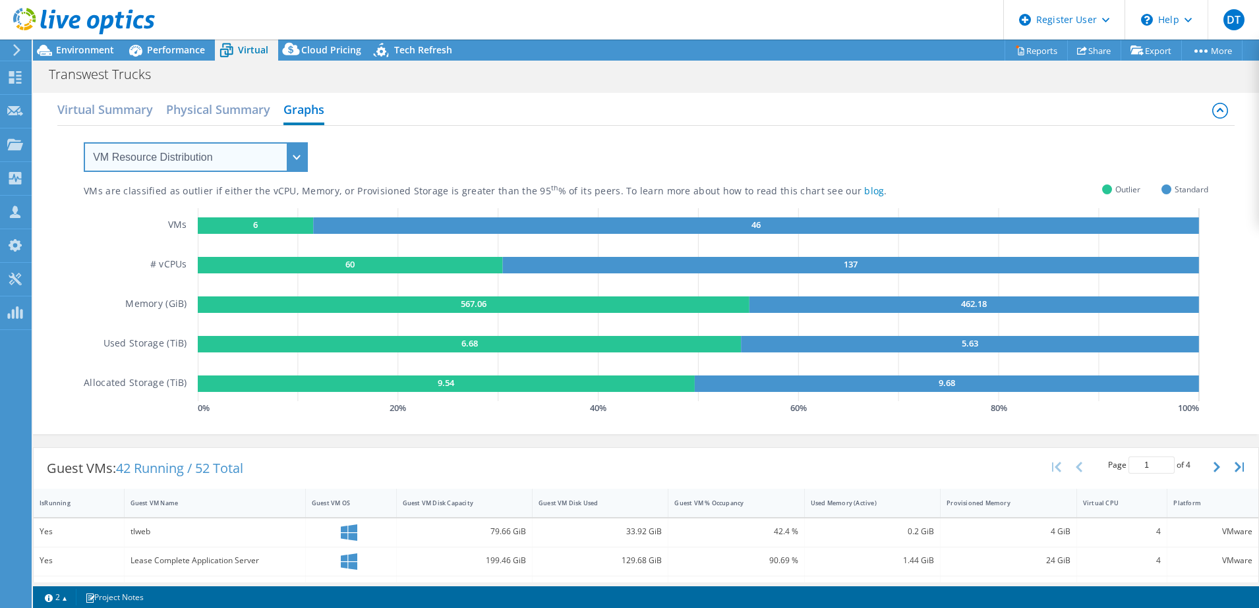
click at [278, 154] on select "VM Resource Distribution Provisioning Contrast Over Provisioning" at bounding box center [196, 157] width 224 height 30
click at [84, 142] on select "VM Resource Distribution Provisioning Contrast Over Provisioning" at bounding box center [196, 157] width 224 height 30
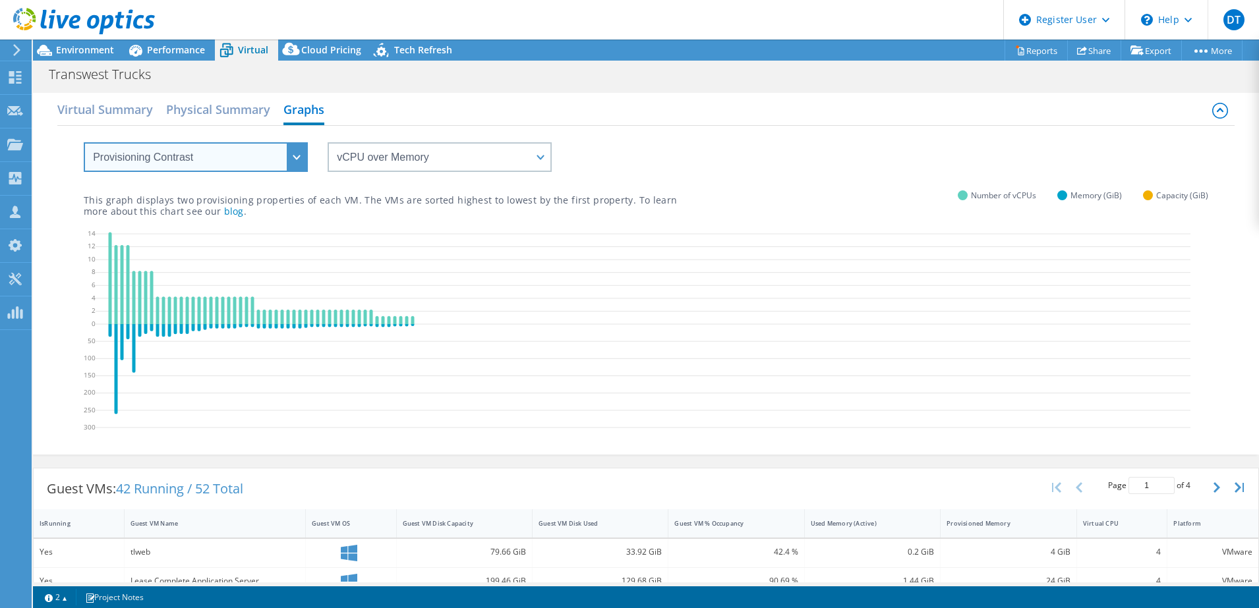
click at [266, 154] on select "VM Resource Distribution Provisioning Contrast Over Provisioning" at bounding box center [196, 157] width 224 height 30
select select "Over Provisioning"
click at [84, 142] on select "VM Resource Distribution Provisioning Contrast Over Provisioning" at bounding box center [196, 157] width 224 height 30
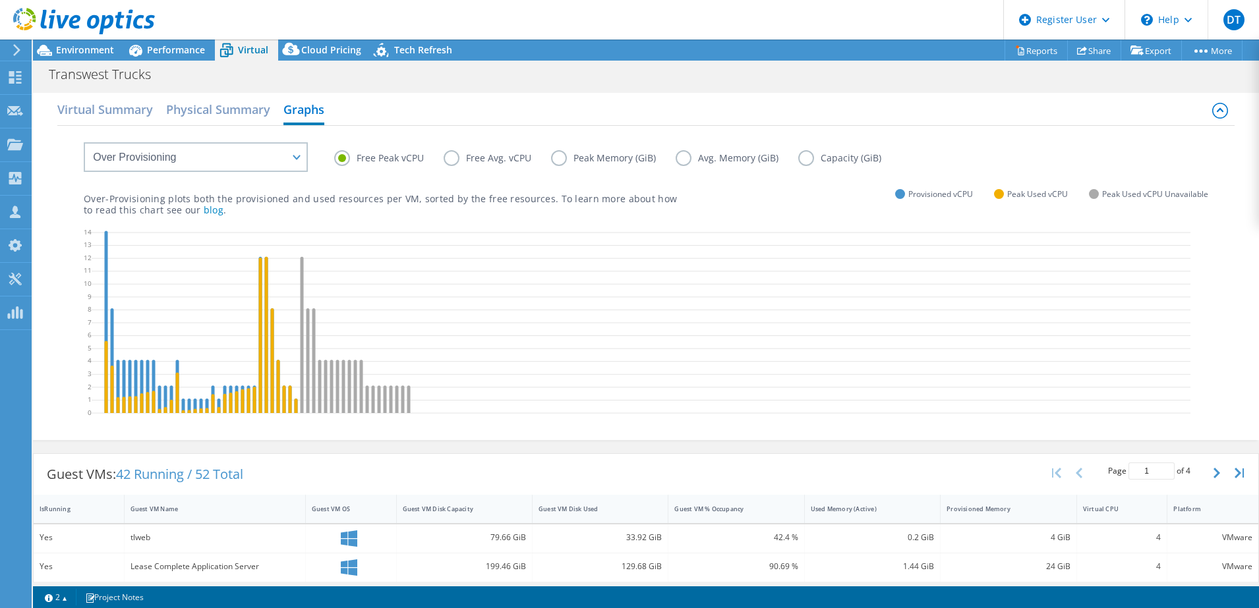
click at [481, 157] on label "Free Avg. vCPU" at bounding box center [497, 158] width 107 height 16
click at [0, 0] on input "Free Avg. vCPU" at bounding box center [0, 0] width 0 height 0
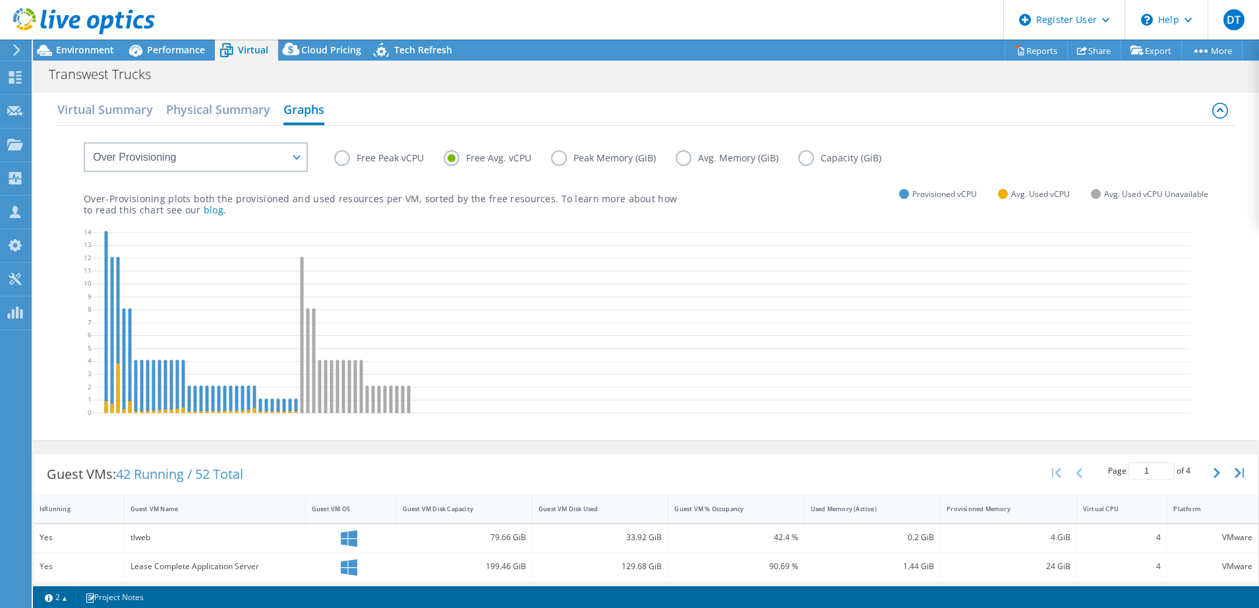
click at [579, 163] on label "Peak Memory (GiB)" at bounding box center [613, 158] width 125 height 16
click at [0, 0] on input "Peak Memory (GiB)" at bounding box center [0, 0] width 0 height 0
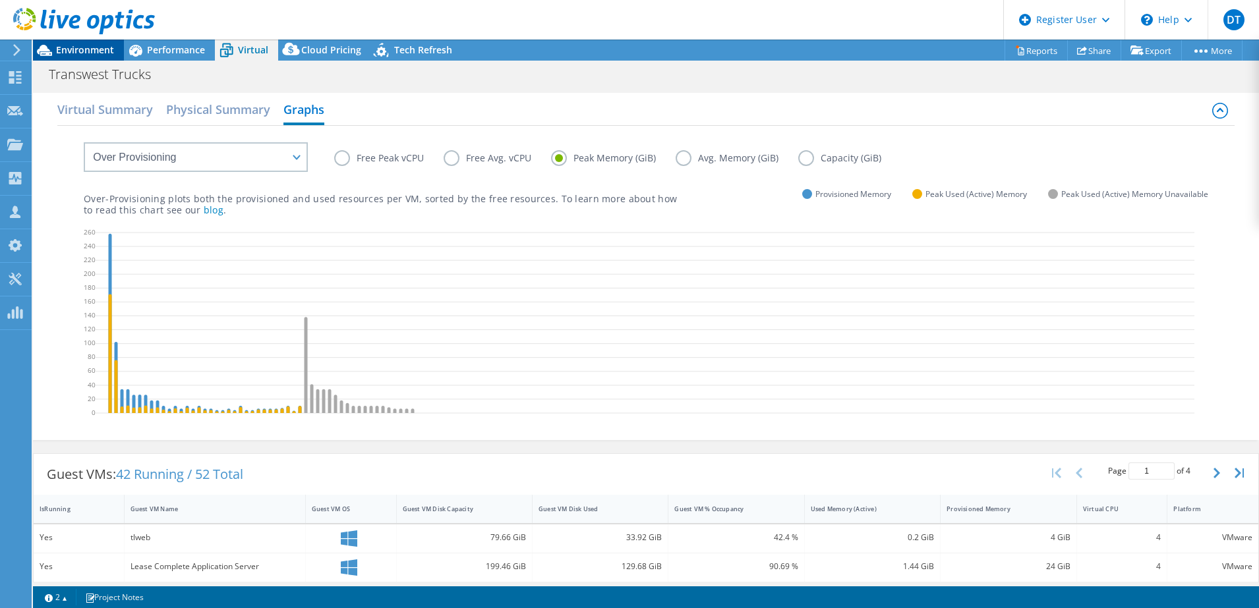
click at [92, 49] on span "Environment" at bounding box center [85, 49] width 58 height 13
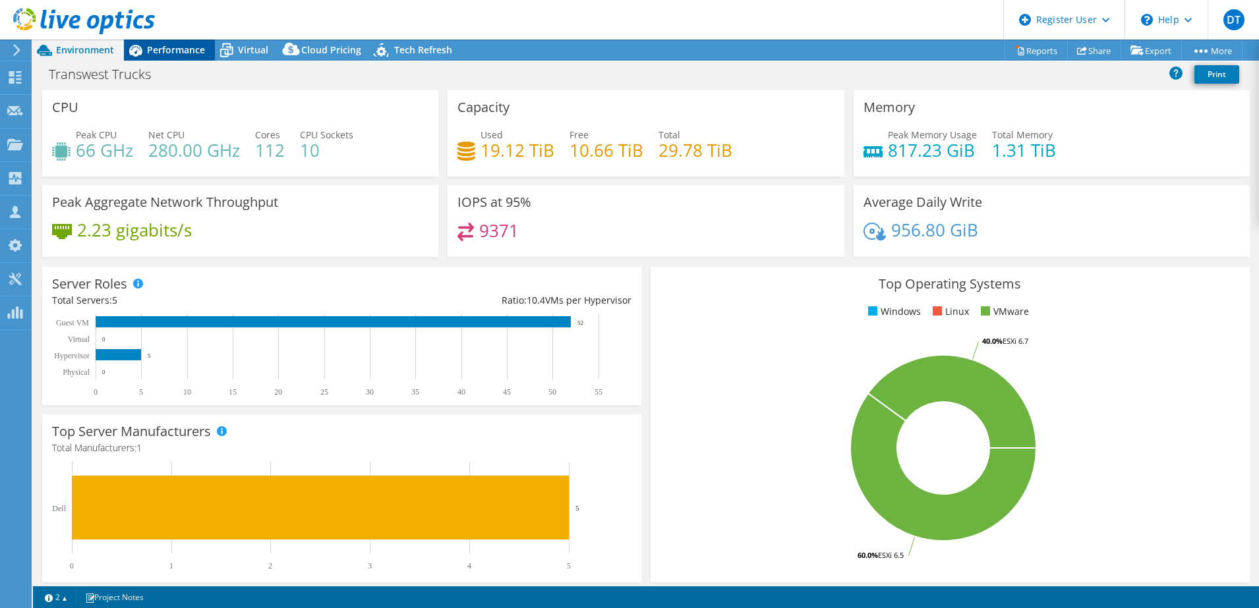
click at [182, 49] on span "Performance" at bounding box center [176, 49] width 58 height 13
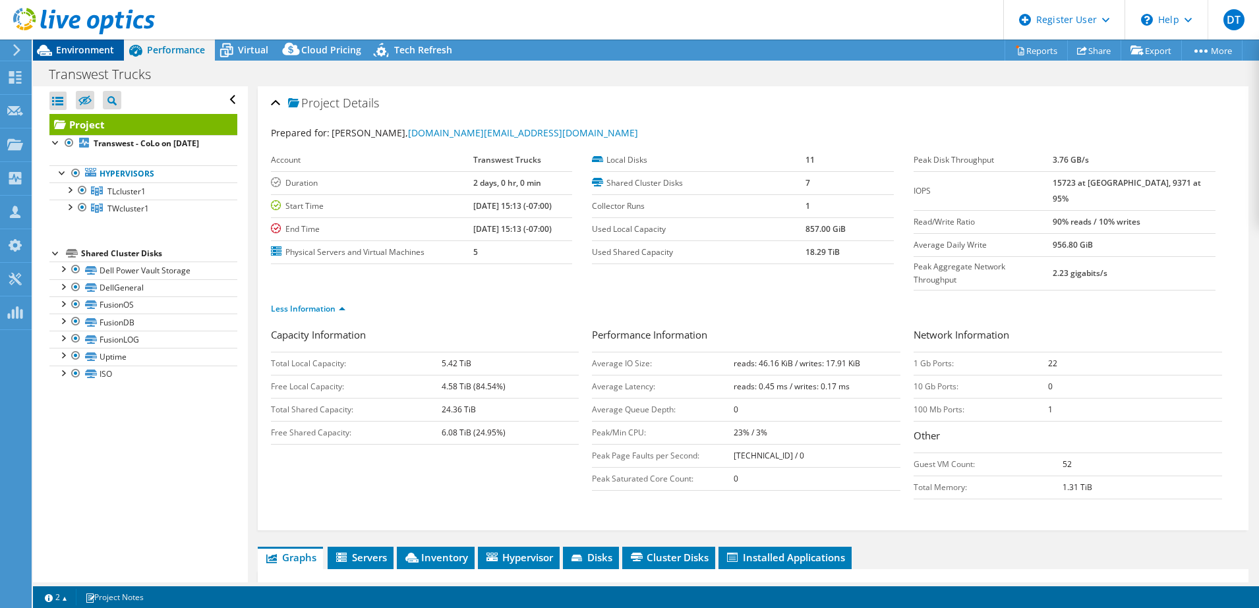
click at [93, 51] on span "Environment" at bounding box center [85, 49] width 58 height 13
